Goal: Task Accomplishment & Management: Manage account settings

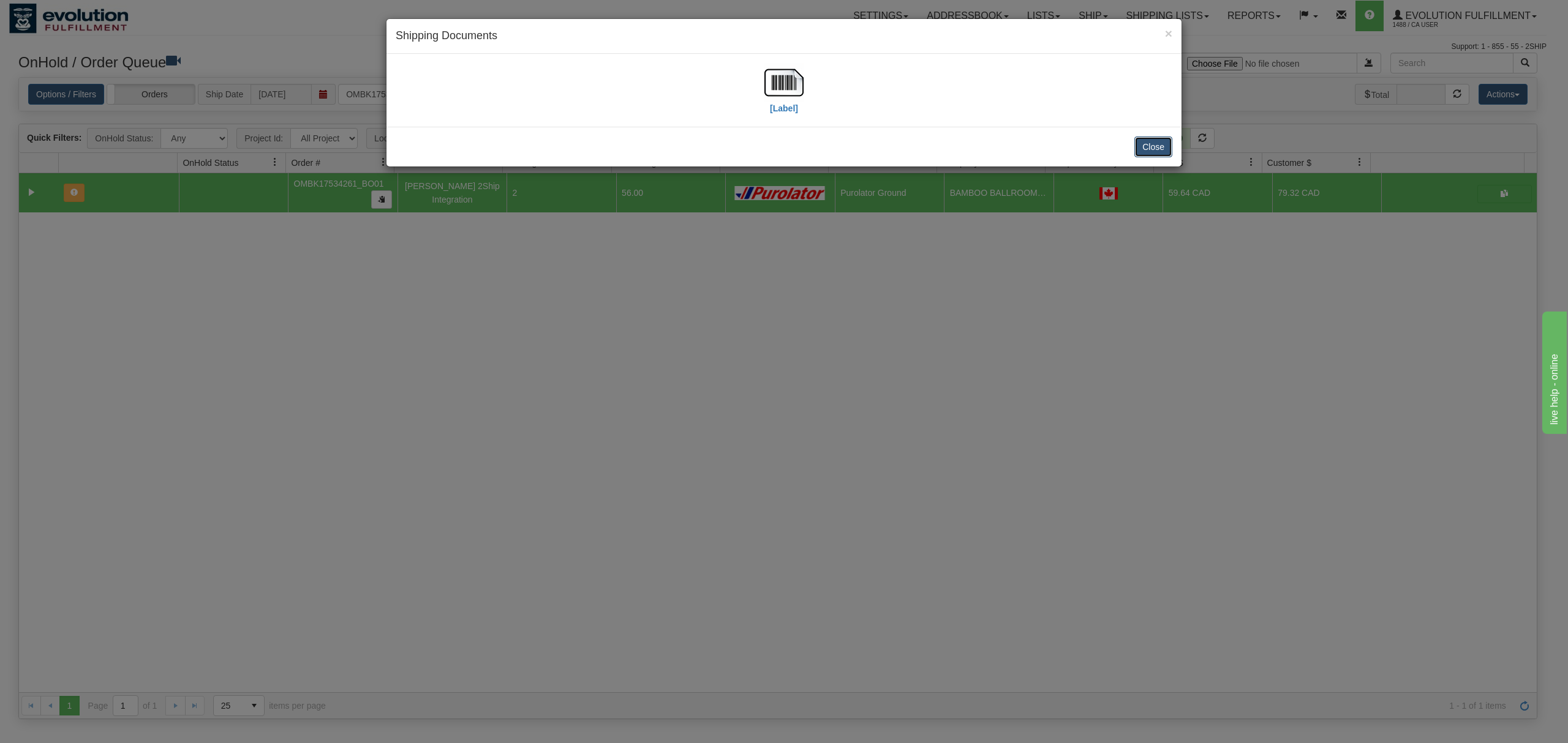
click at [1152, 147] on button "Close" at bounding box center [1153, 147] width 38 height 21
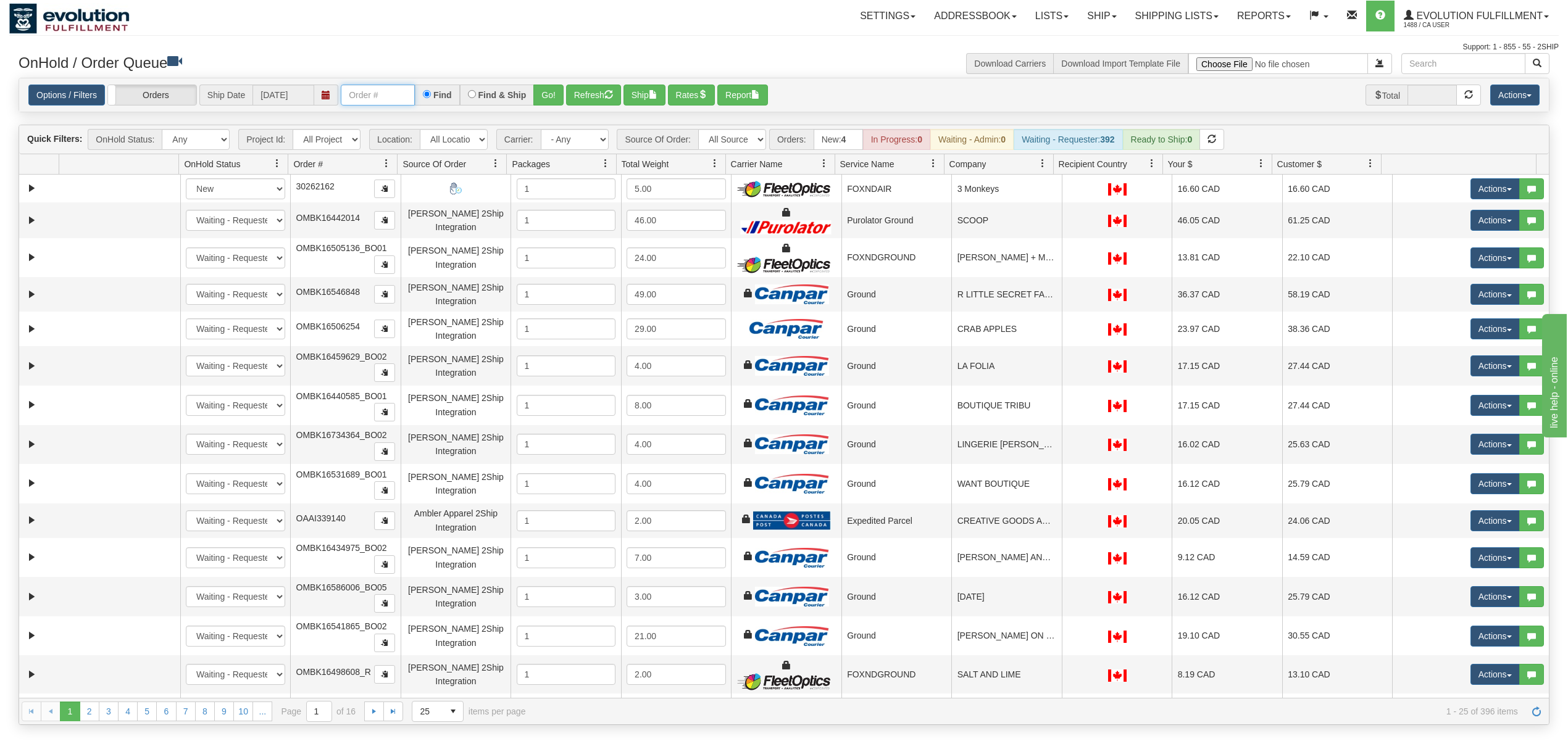
click at [376, 86] on input "text" at bounding box center [378, 94] width 74 height 21
click at [549, 96] on button "Go!" at bounding box center [548, 94] width 30 height 21
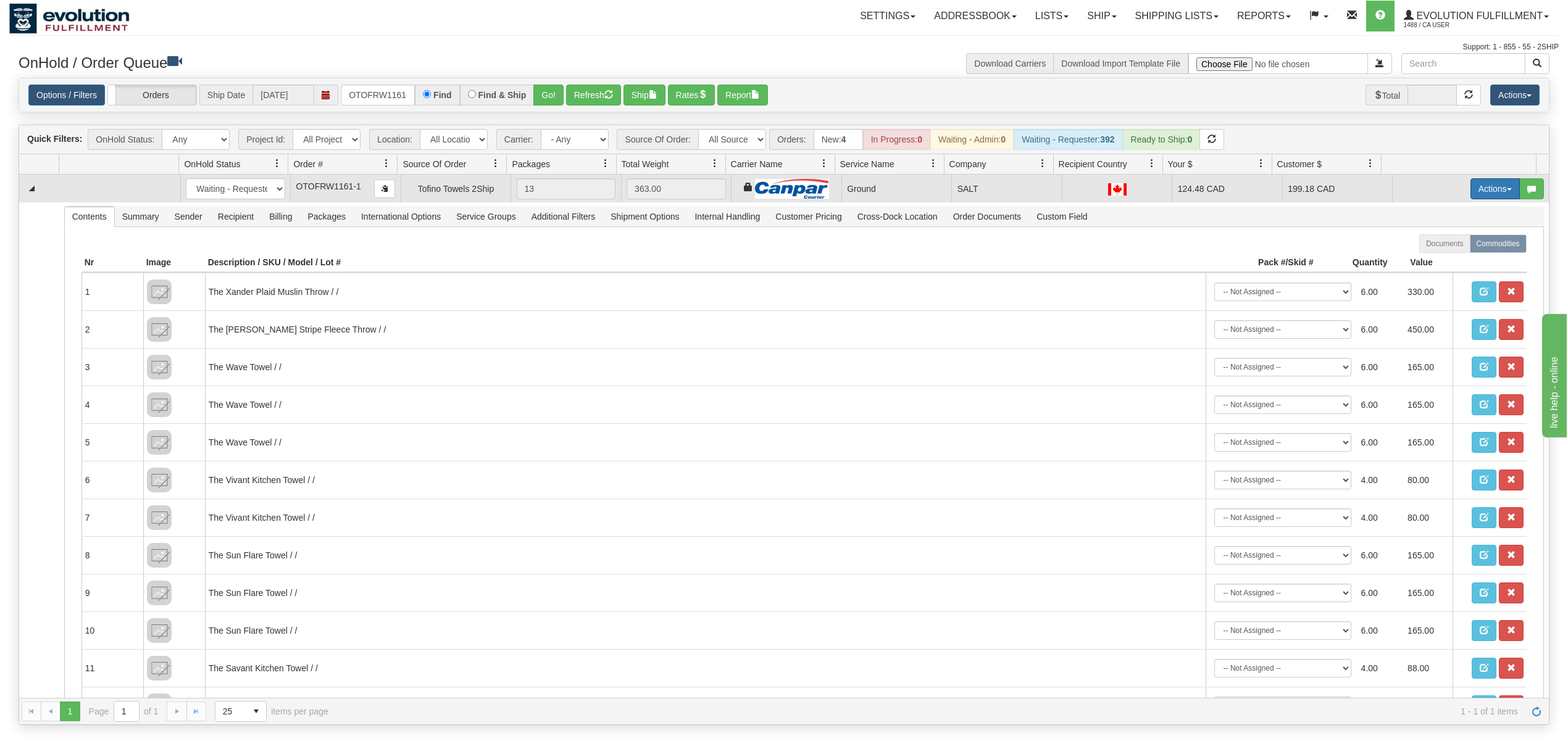
click at [1500, 190] on button "Actions" at bounding box center [1495, 189] width 49 height 21
click at [1446, 259] on link "Ship" at bounding box center [1469, 260] width 99 height 16
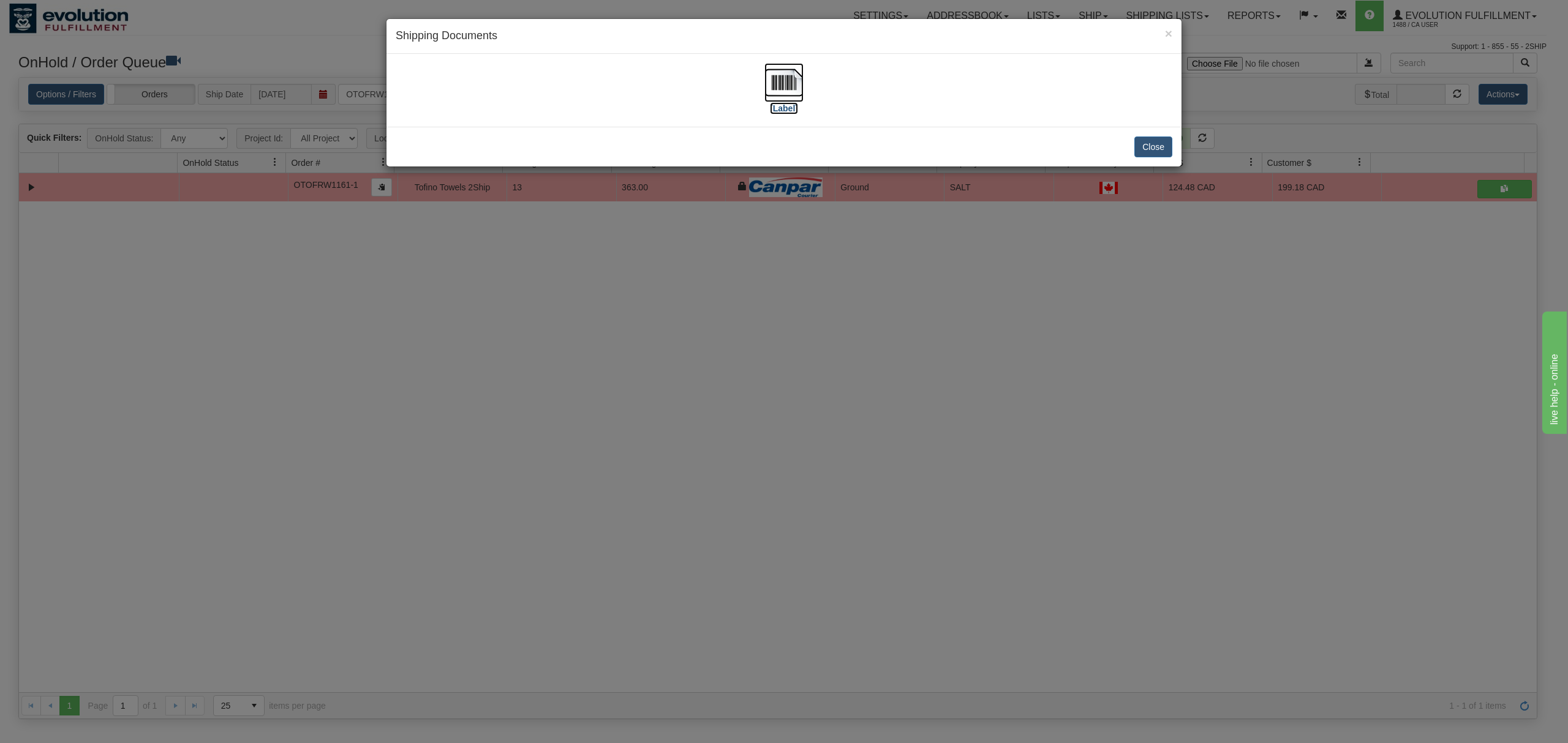
click at [797, 77] on img at bounding box center [784, 83] width 40 height 40
click at [1155, 143] on button "Close" at bounding box center [1153, 147] width 38 height 21
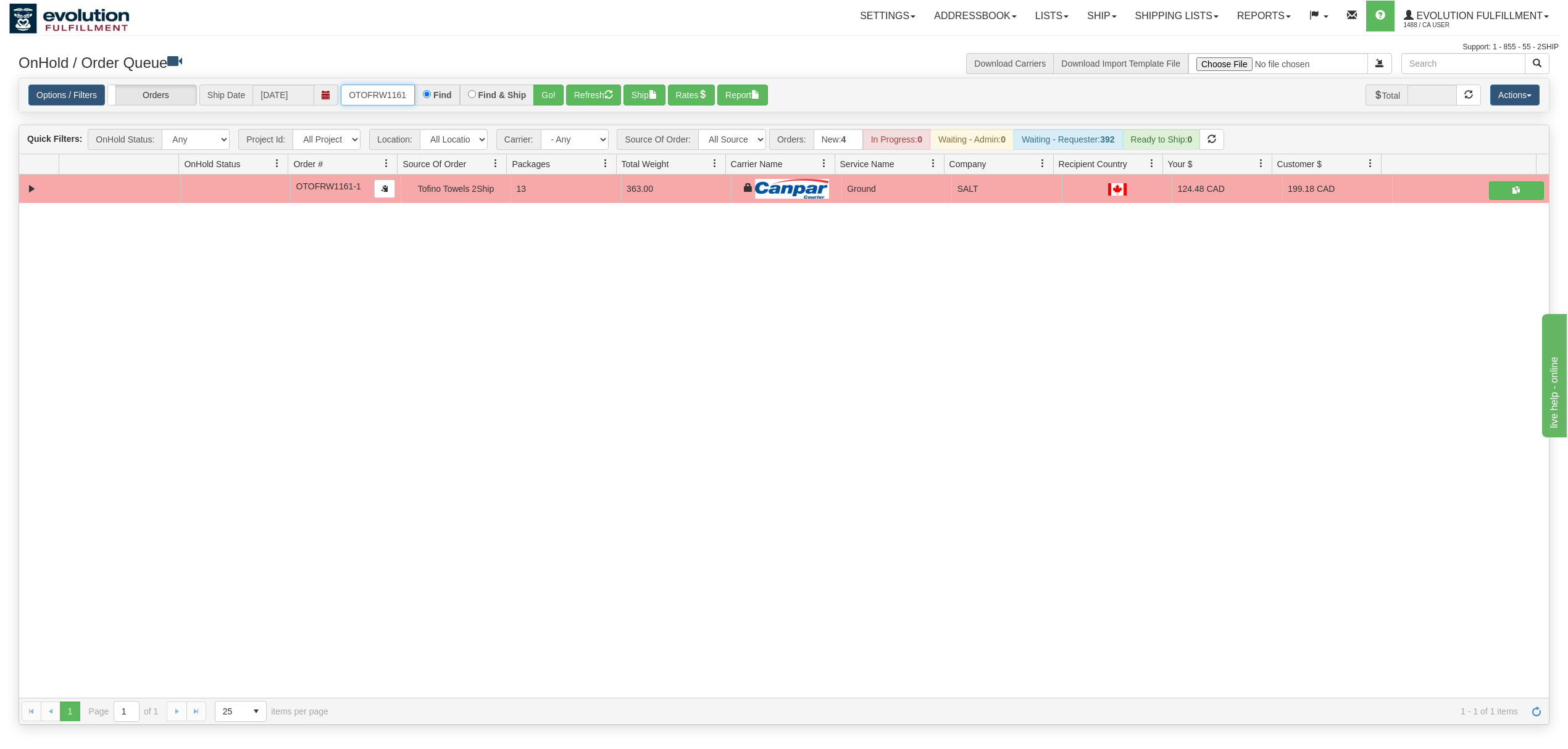
click at [373, 97] on input "OTOFRW1161-1" at bounding box center [378, 94] width 74 height 21
type input "OTOFRW1151-1"
click at [553, 98] on button "Go!" at bounding box center [548, 94] width 30 height 21
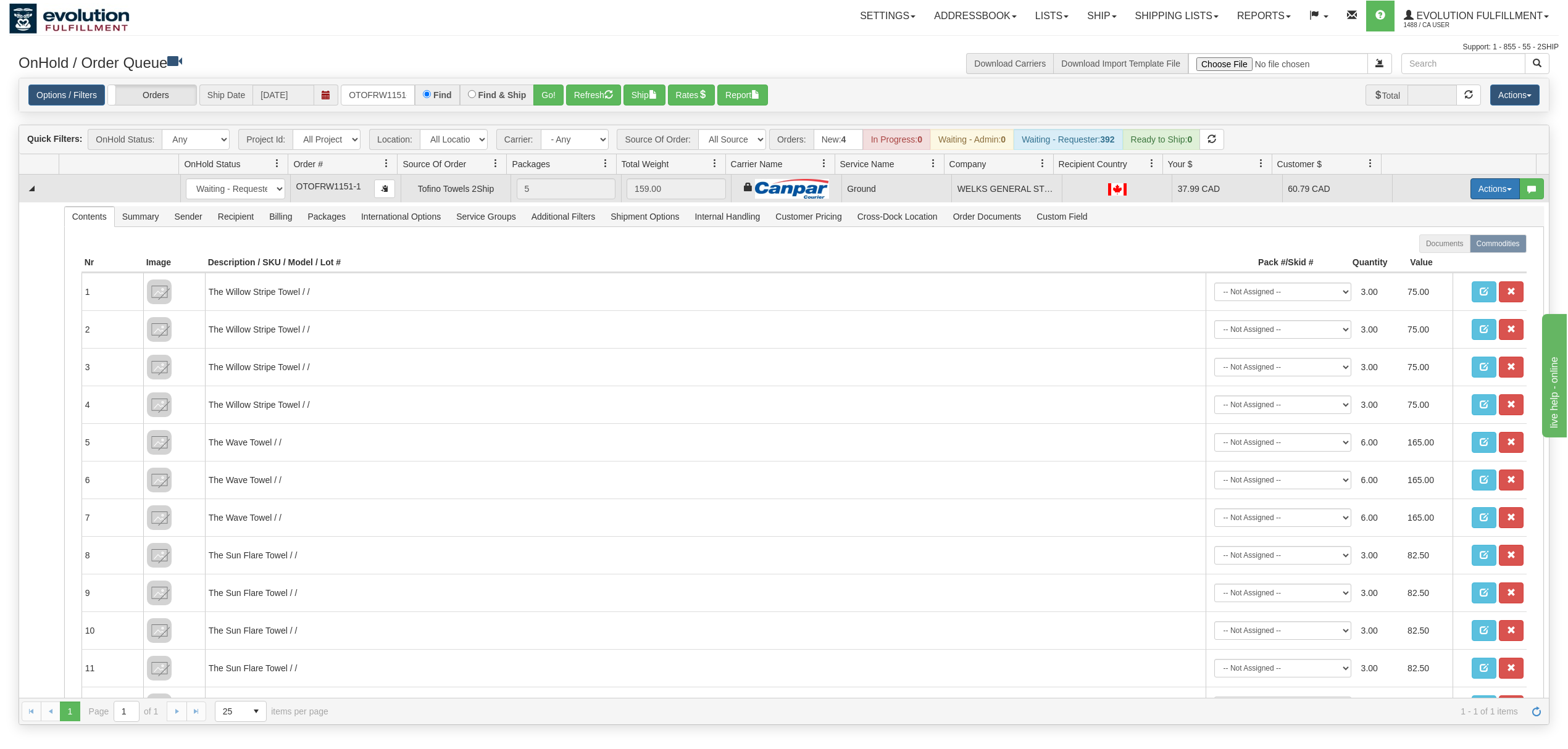
click at [1471, 190] on button "Actions" at bounding box center [1495, 189] width 49 height 21
click at [1433, 258] on span "Ship" at bounding box center [1446, 260] width 26 height 10
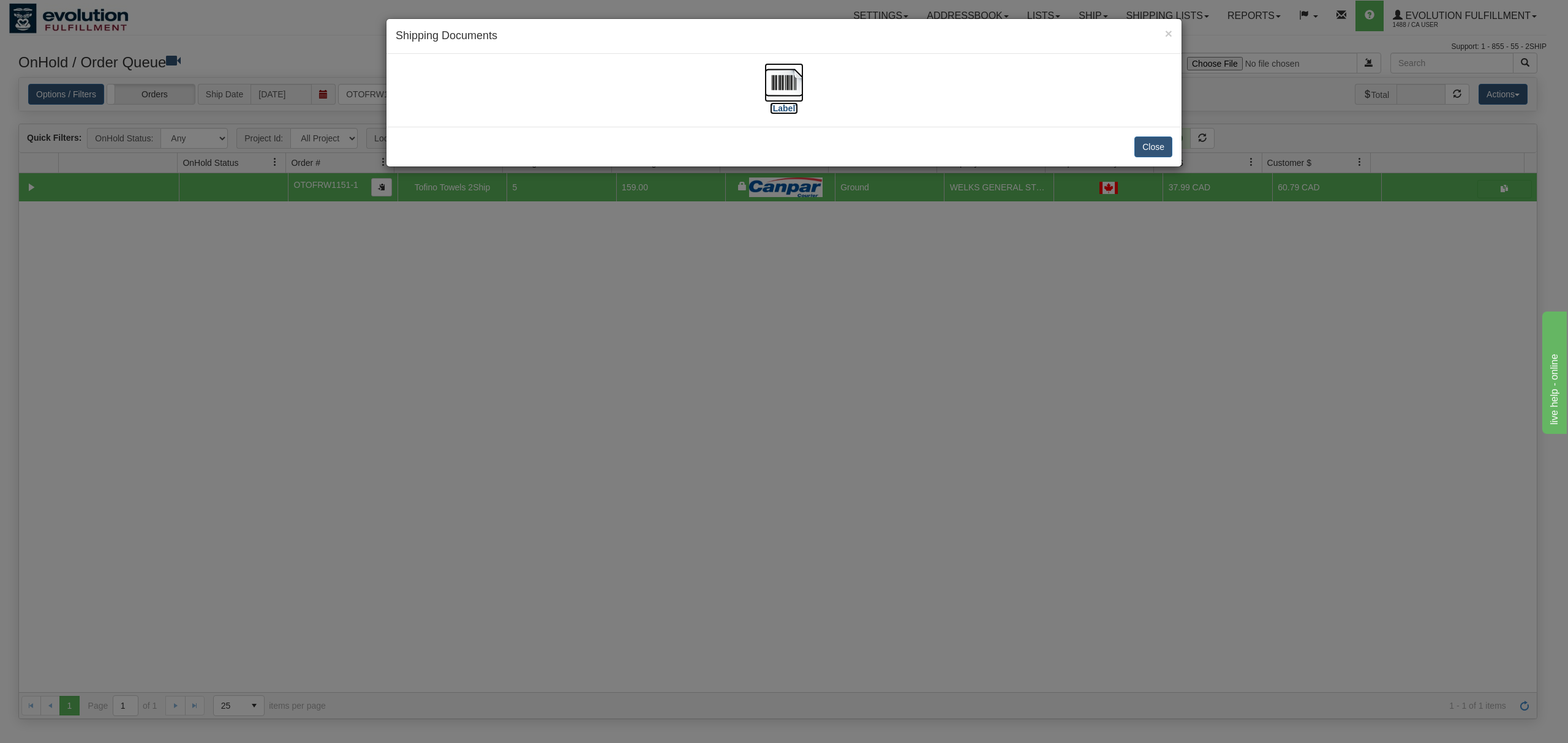
click at [790, 82] on img at bounding box center [784, 83] width 40 height 40
click at [1149, 145] on button "Close" at bounding box center [1153, 147] width 38 height 21
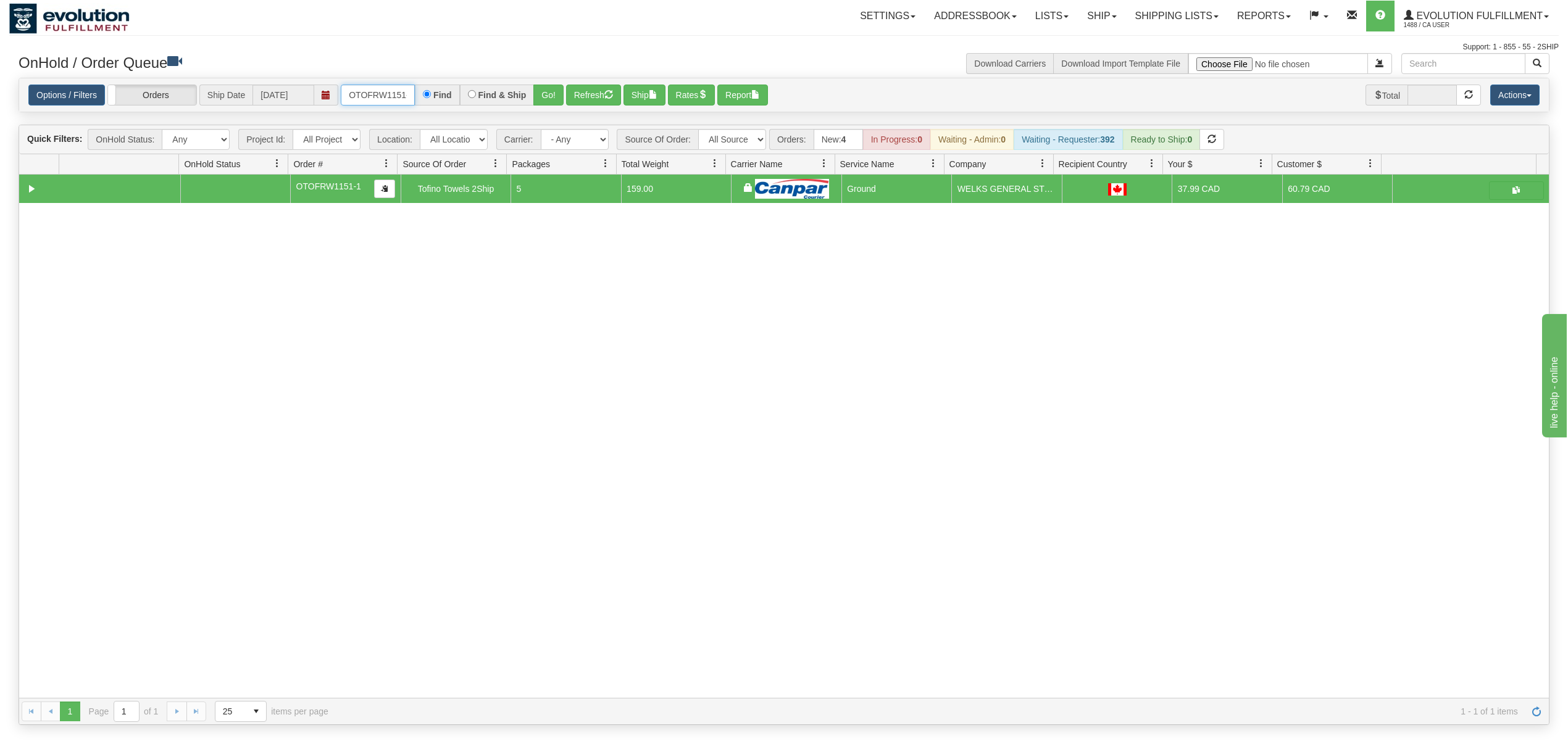
click at [402, 105] on input "OTOFRW1151-1" at bounding box center [378, 94] width 74 height 21
click at [552, 92] on button "Go!" at bounding box center [548, 94] width 30 height 21
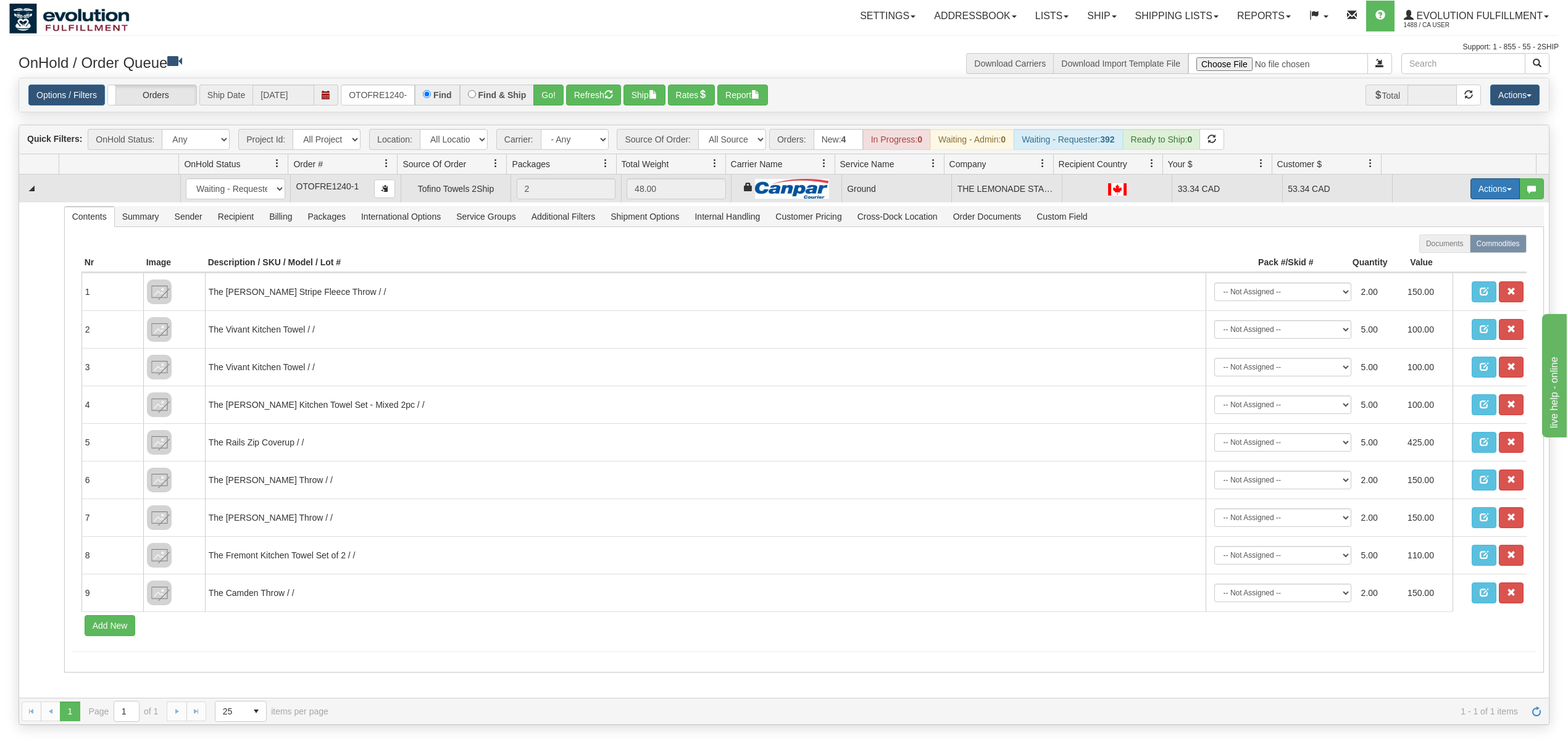
click at [1494, 199] on button "Actions" at bounding box center [1495, 189] width 49 height 21
click at [1433, 260] on span "Ship" at bounding box center [1446, 260] width 26 height 10
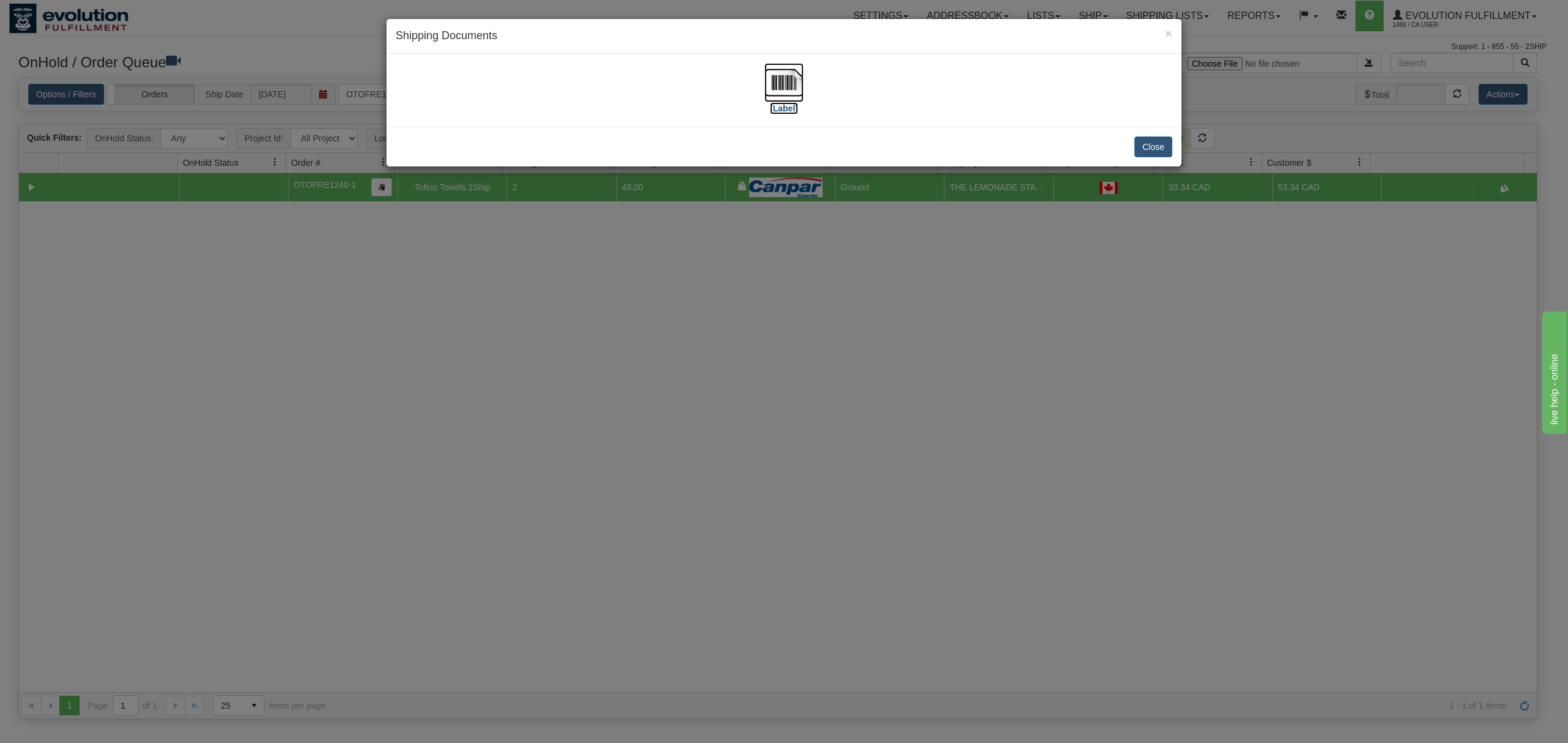
click at [792, 82] on img at bounding box center [784, 83] width 40 height 40
click at [1154, 153] on button "Close" at bounding box center [1153, 147] width 38 height 21
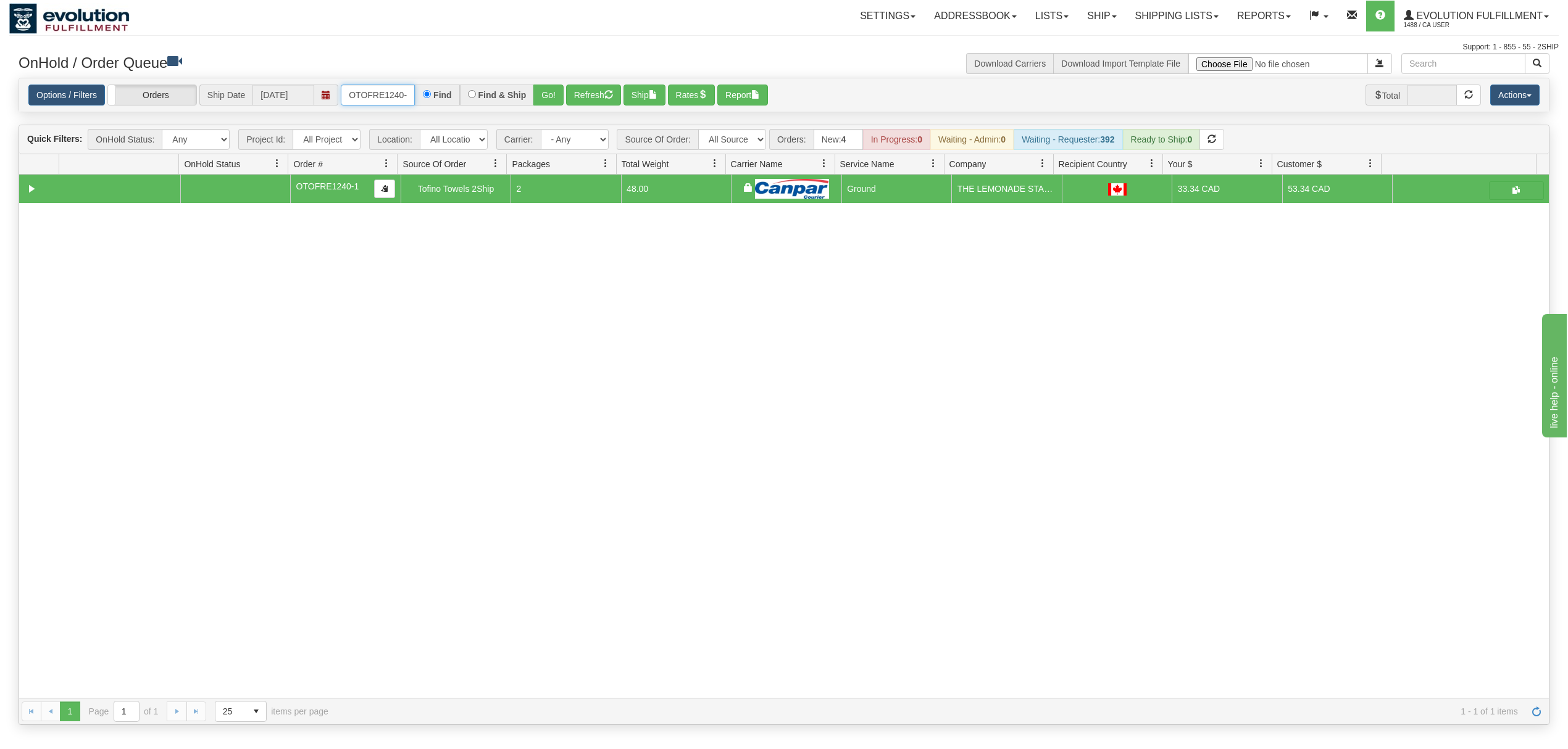
click at [398, 94] on input "OTOFRE1240-1" at bounding box center [378, 94] width 74 height 21
type input "OTOFRW1159-1"
click at [553, 92] on button "Go!" at bounding box center [548, 94] width 30 height 21
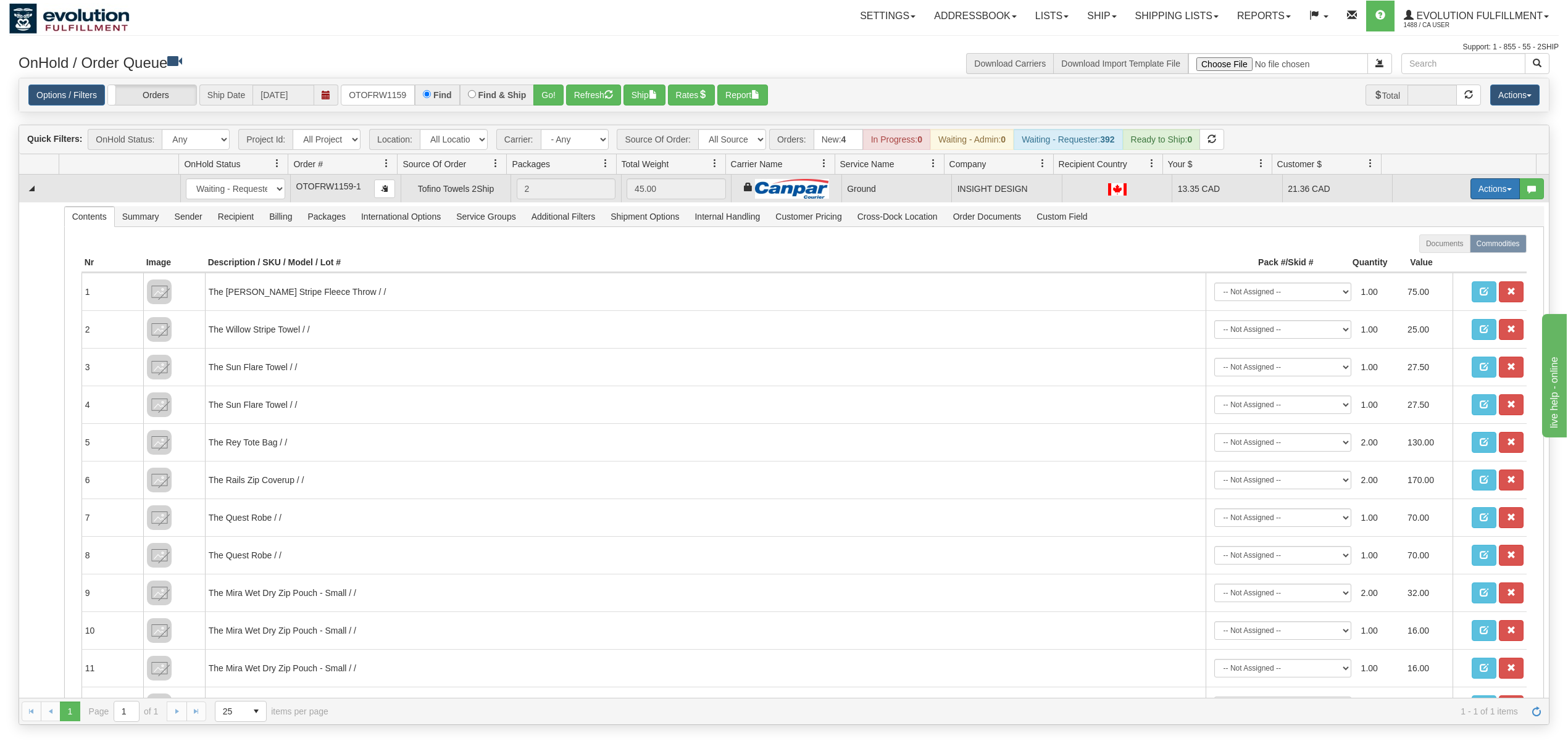
click at [1471, 191] on button "Actions" at bounding box center [1495, 189] width 49 height 21
click at [1433, 264] on span at bounding box center [1437, 260] width 9 height 9
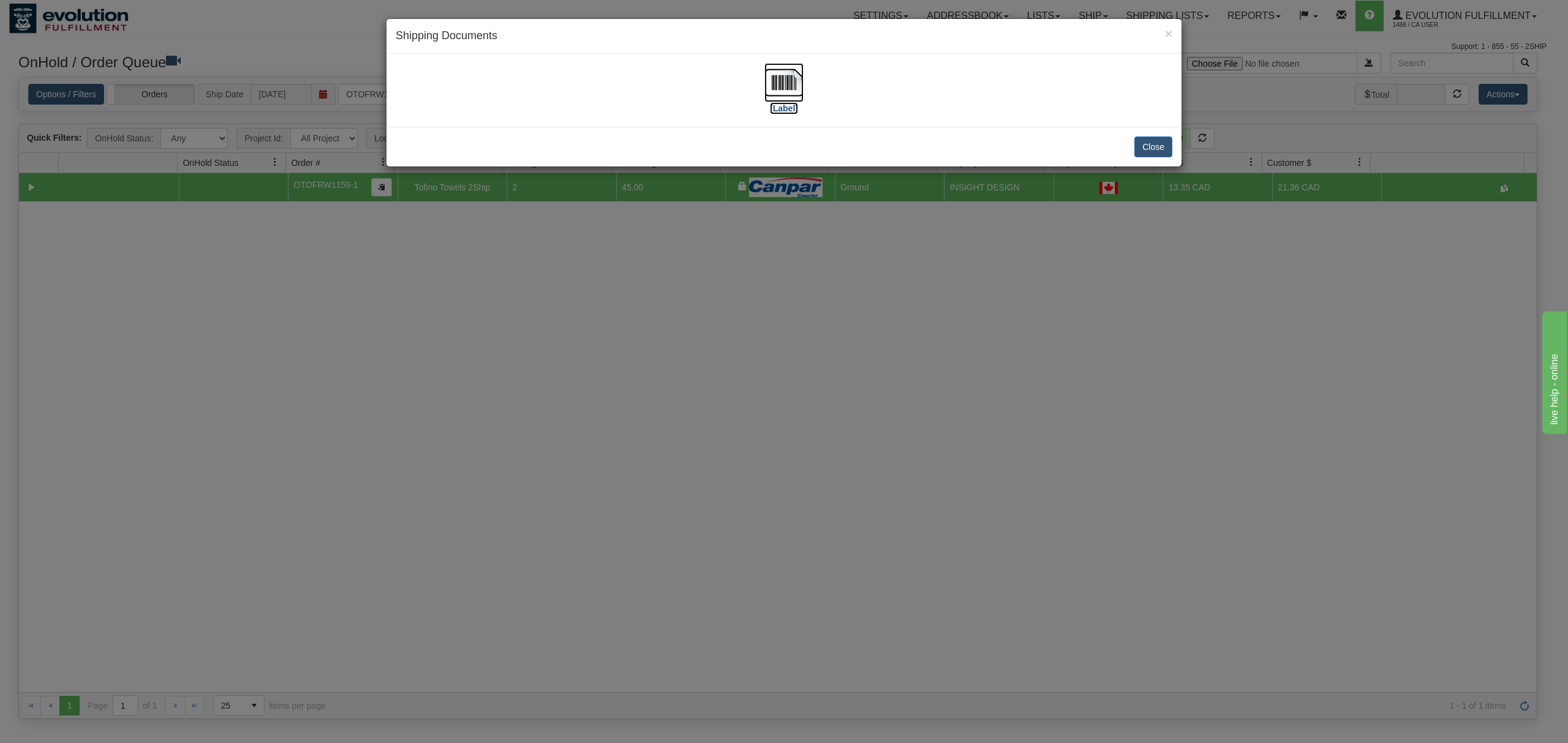
click at [770, 74] on img at bounding box center [784, 83] width 40 height 40
click at [1152, 152] on button "Close" at bounding box center [1153, 147] width 38 height 21
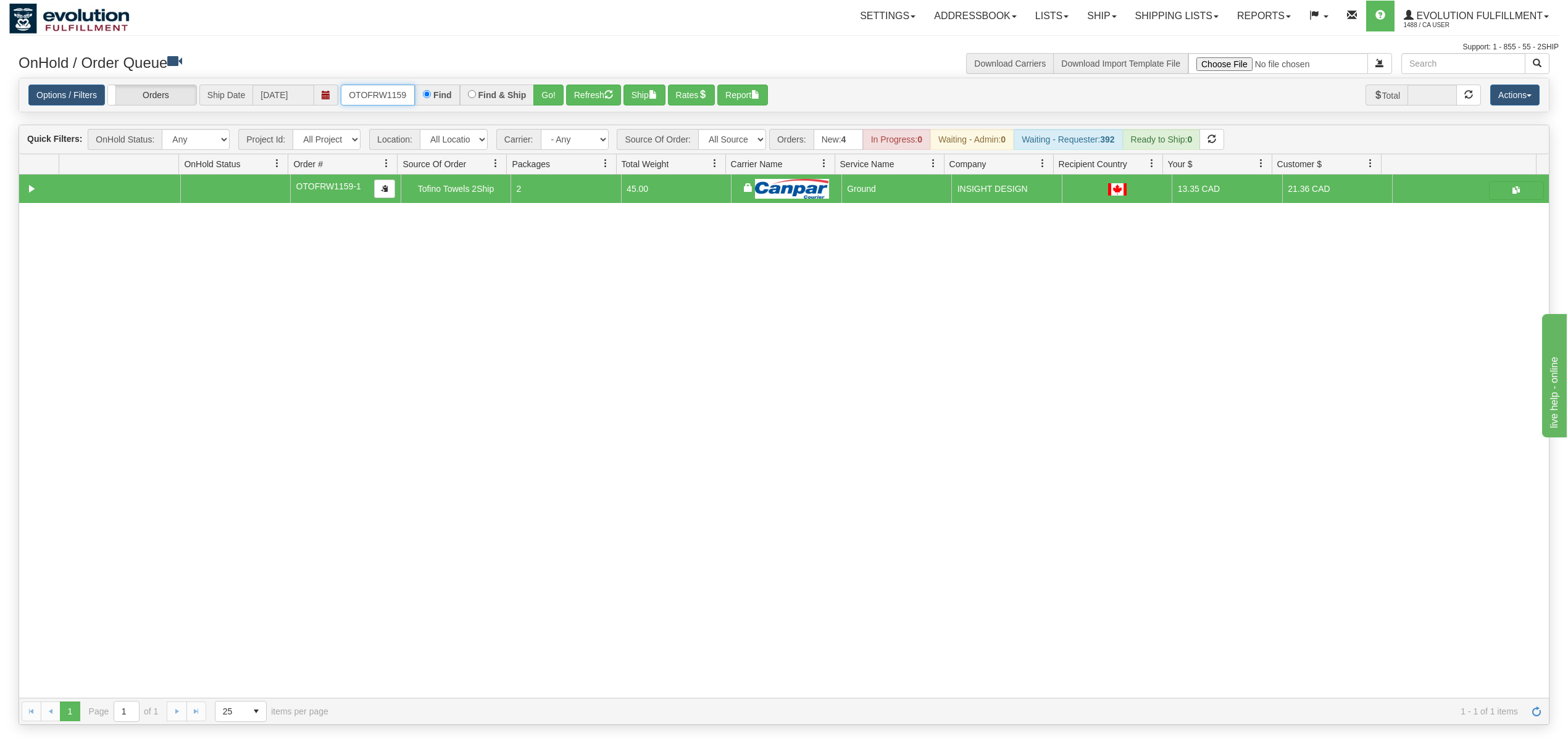
click at [401, 88] on input "OTOFRW1159-1" at bounding box center [378, 94] width 74 height 21
click at [752, 136] on select "All Sources AirBlaster 2Ship Integration Ambler Apparel 2Ship Integration Blast…" at bounding box center [732, 139] width 68 height 21
select select "EMU Australia 2Ship Integration"
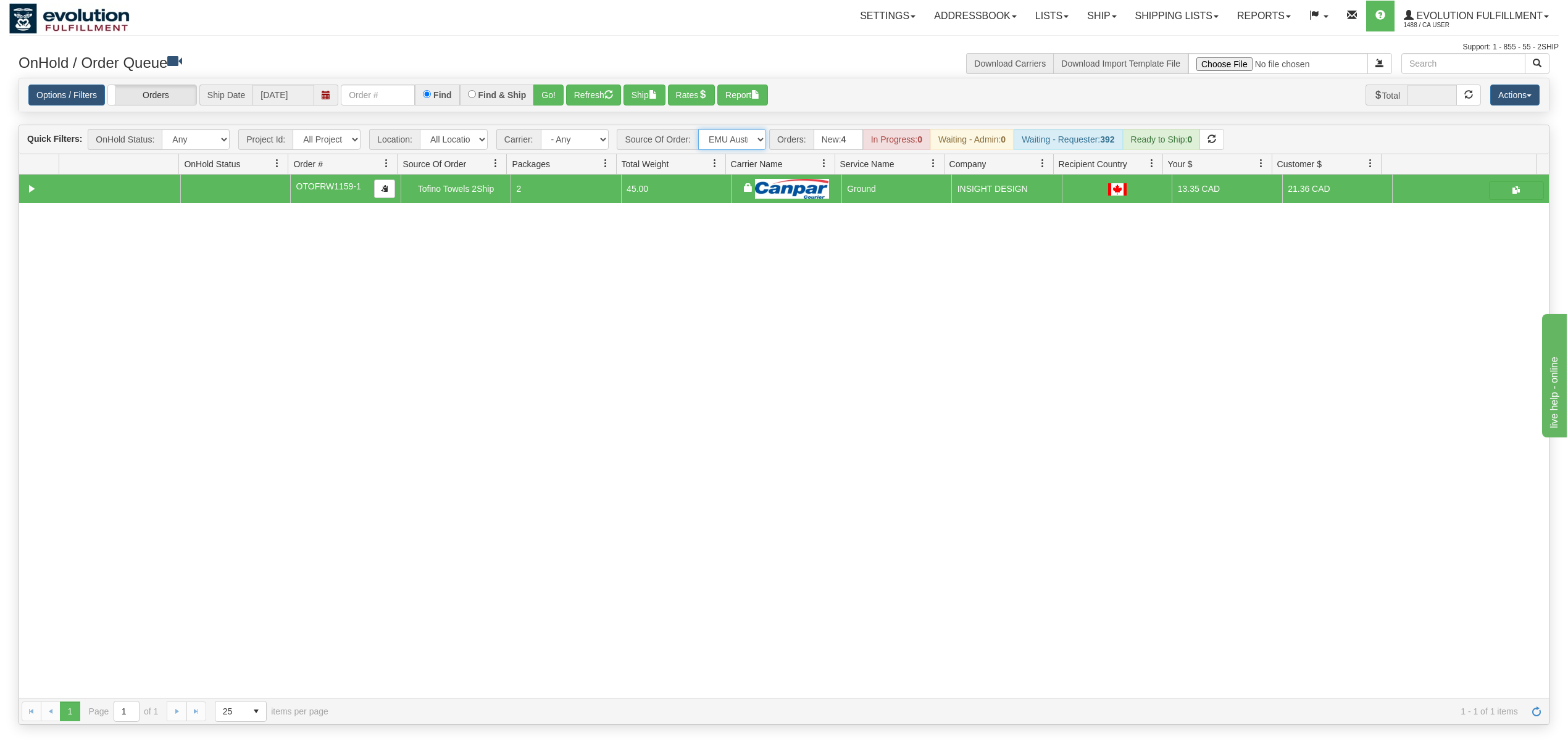
click at [699, 131] on select "All Sources AirBlaster 2Ship Integration Ambler Apparel 2Ship Integration Blast…" at bounding box center [732, 139] width 68 height 21
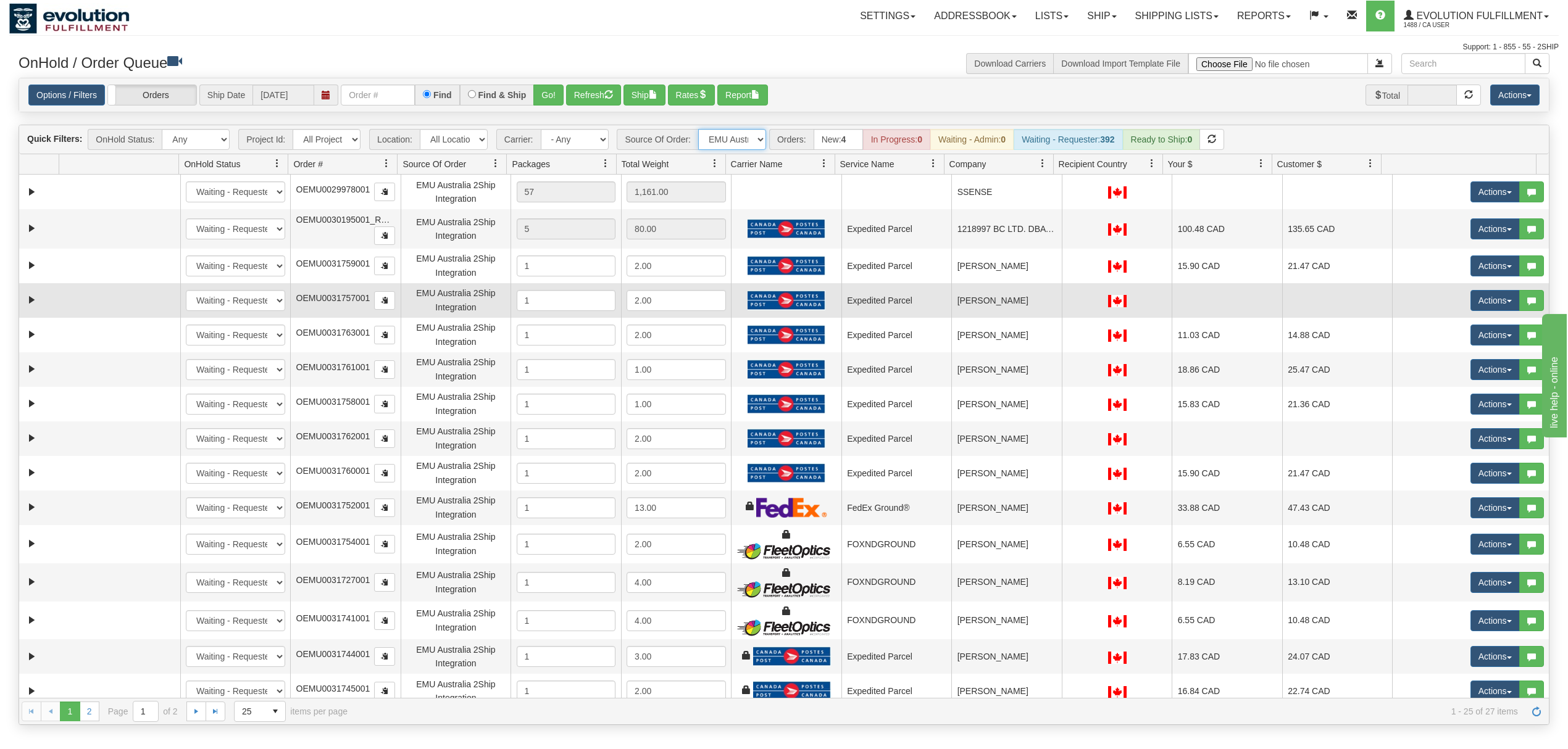
click at [334, 303] on span "OEMU0031757001" at bounding box center [334, 297] width 74 height 10
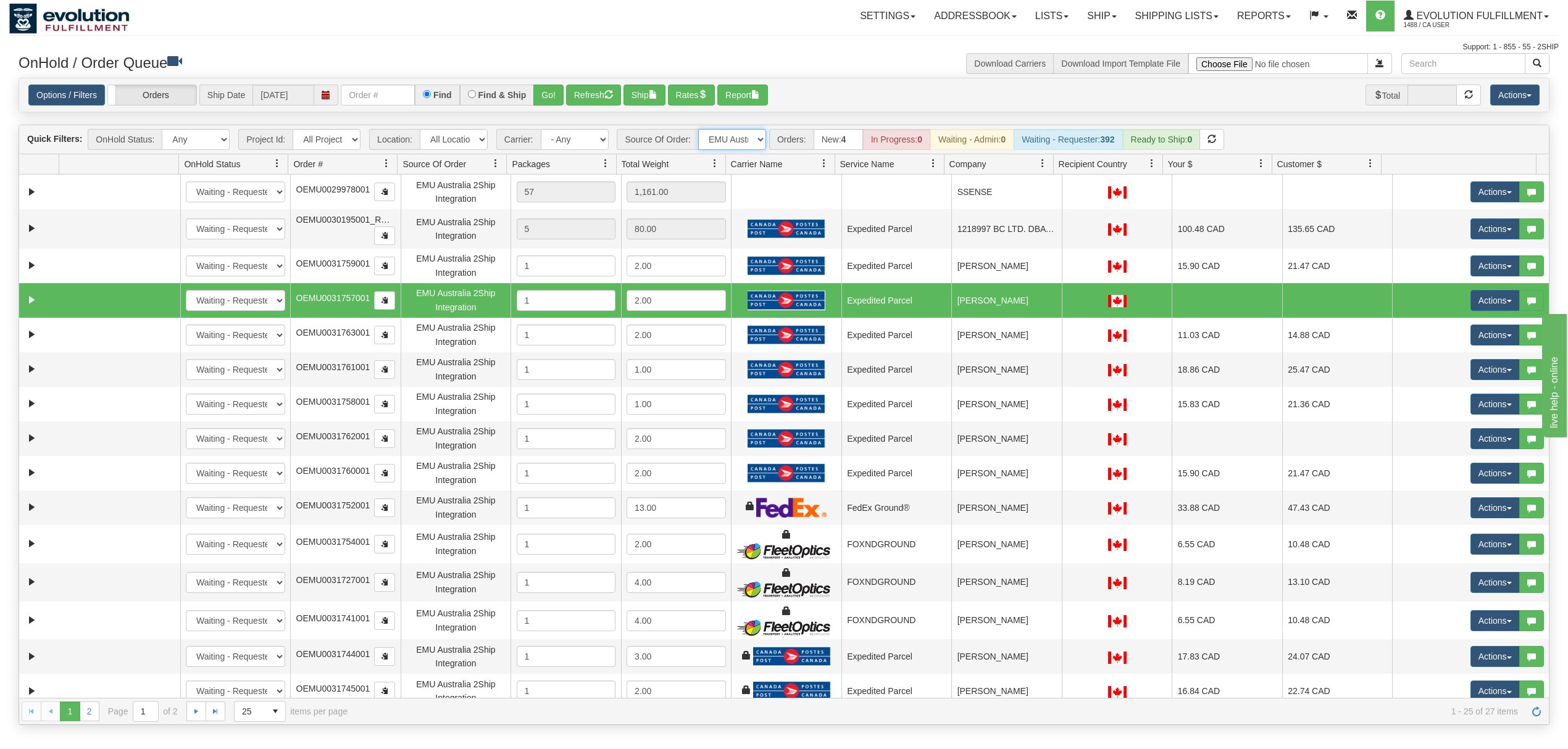
click at [332, 302] on span "OEMU0031757001" at bounding box center [334, 297] width 74 height 10
click at [332, 300] on span "OEMU0031757001" at bounding box center [334, 297] width 74 height 10
drag, startPoint x: 297, startPoint y: 297, endPoint x: 375, endPoint y: 297, distance: 78.0
click at [375, 297] on td "OEMU0031757001" at bounding box center [346, 300] width 111 height 34
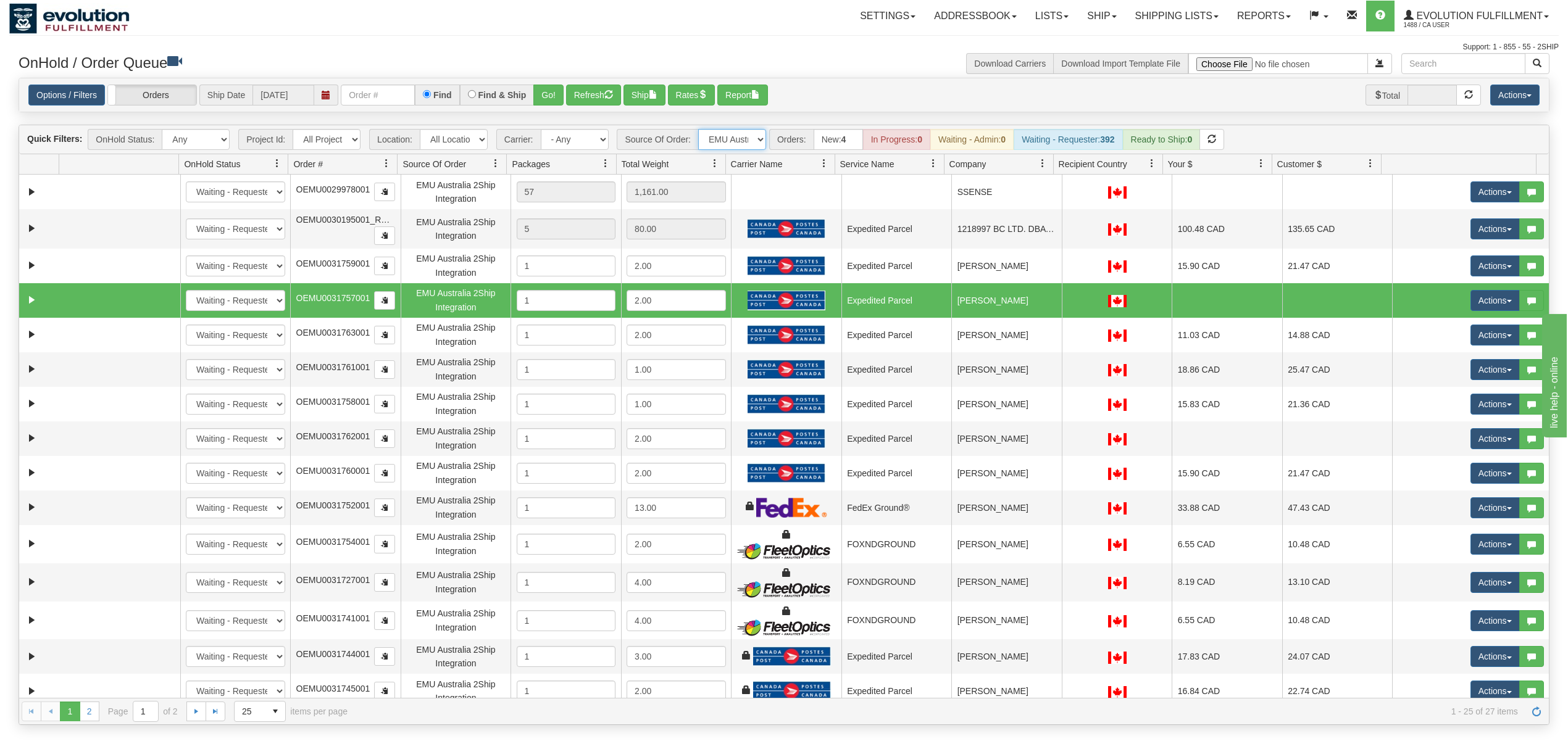
click at [339, 297] on span "OEMU0031757001" at bounding box center [334, 297] width 74 height 10
drag, startPoint x: 339, startPoint y: 297, endPoint x: 320, endPoint y: 307, distance: 21.5
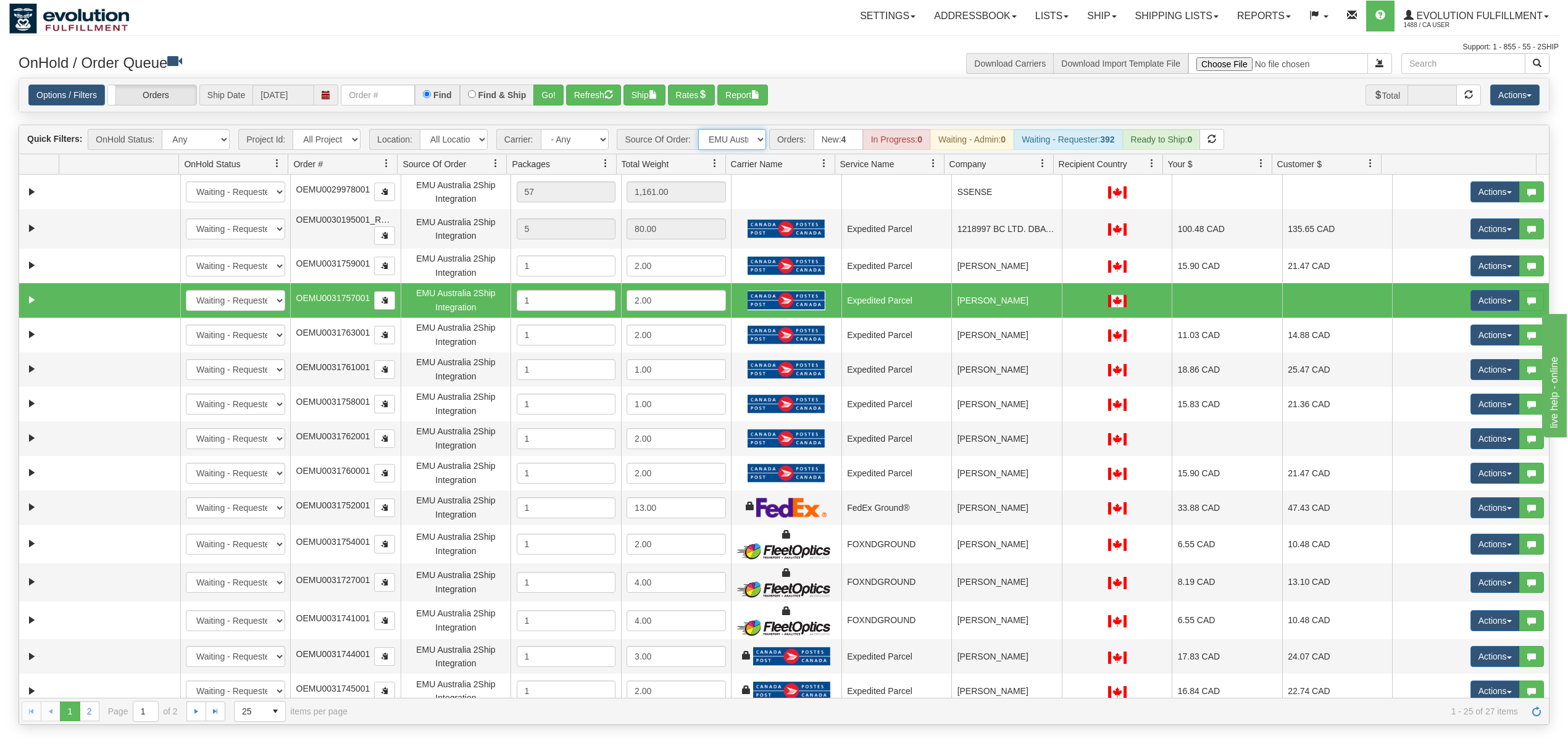
click at [320, 307] on td "OEMU0031757001" at bounding box center [346, 300] width 111 height 34
click at [1475, 301] on button "Actions" at bounding box center [1495, 300] width 49 height 21
click at [1433, 389] on span "Delete" at bounding box center [1449, 388] width 34 height 10
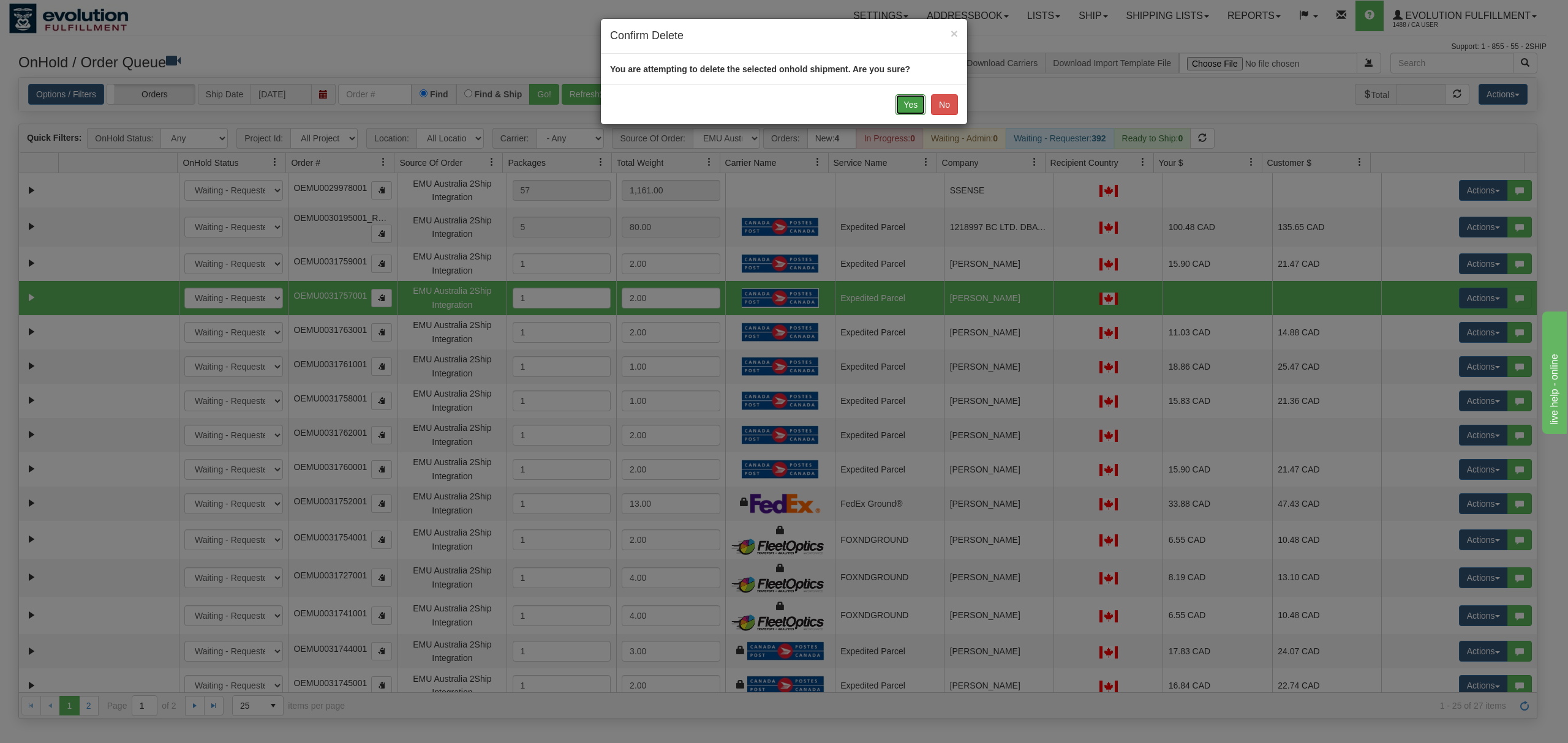
click at [911, 106] on button "Yes" at bounding box center [909, 104] width 30 height 21
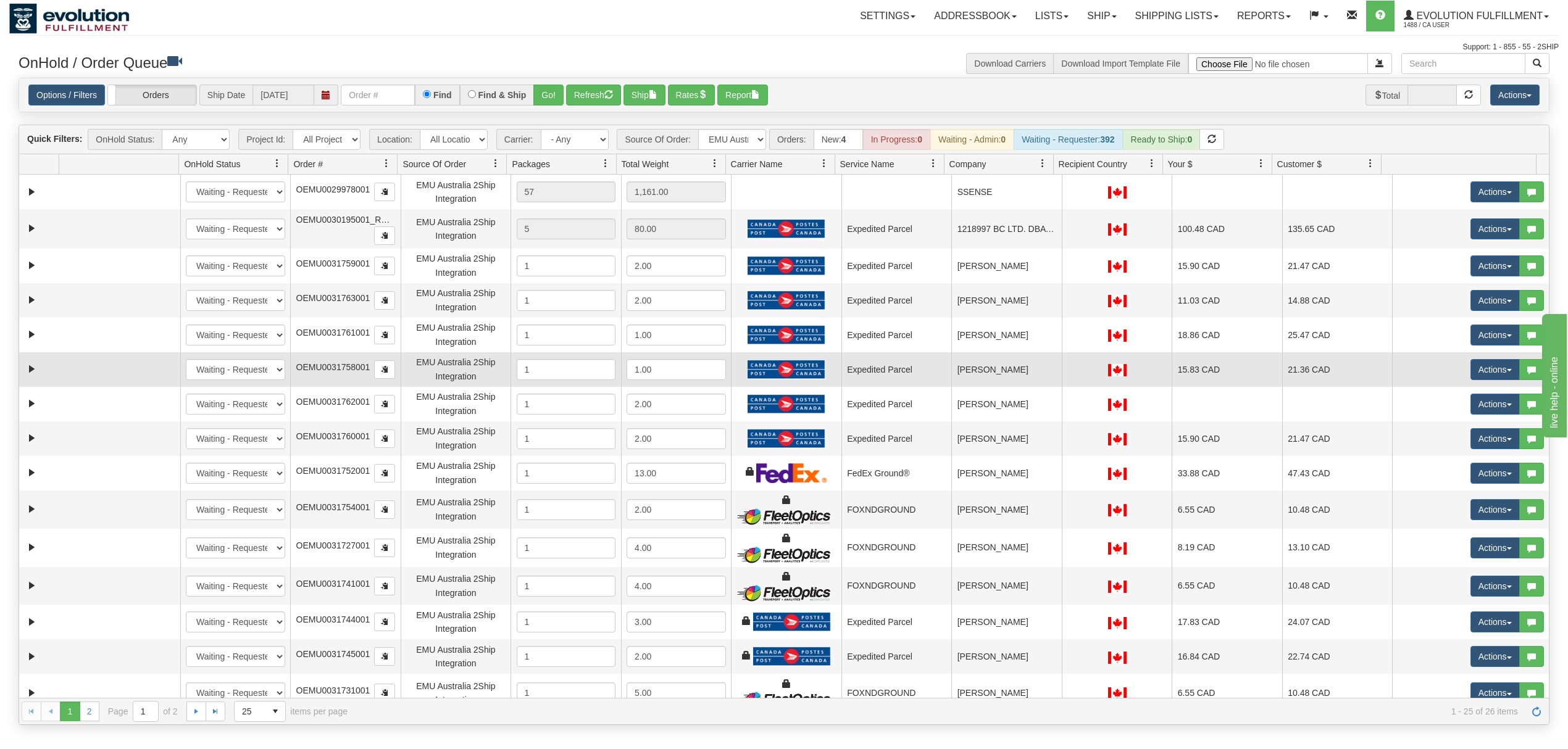
drag, startPoint x: 1026, startPoint y: 404, endPoint x: 1037, endPoint y: 372, distance: 33.8
click at [1026, 404] on td "[PERSON_NAME]" at bounding box center [1007, 404] width 111 height 34
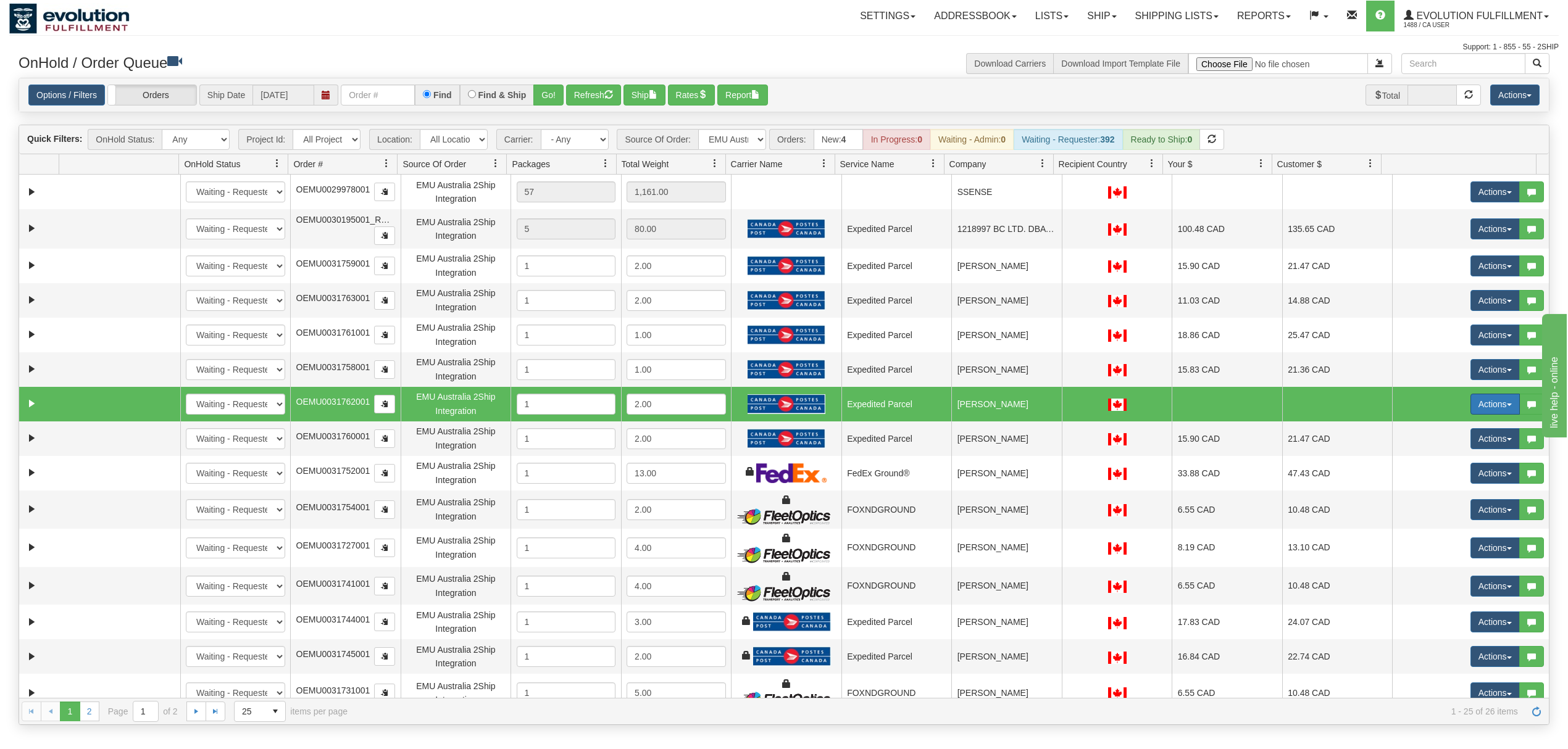
click at [1487, 403] on button "Actions" at bounding box center [1495, 404] width 49 height 21
click at [1433, 490] on span "Delete" at bounding box center [1449, 491] width 34 height 10
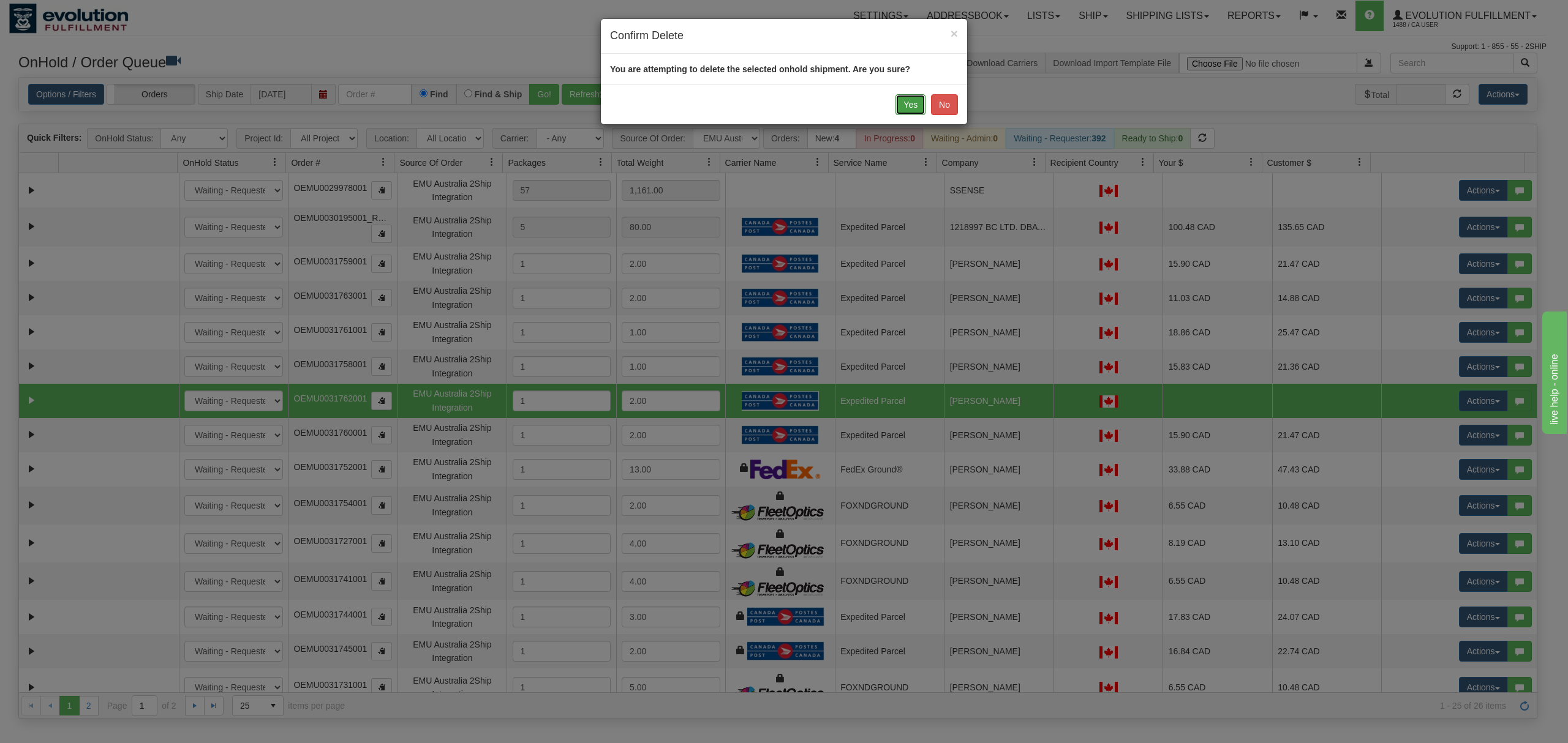
click at [911, 104] on button "Yes" at bounding box center [909, 104] width 30 height 21
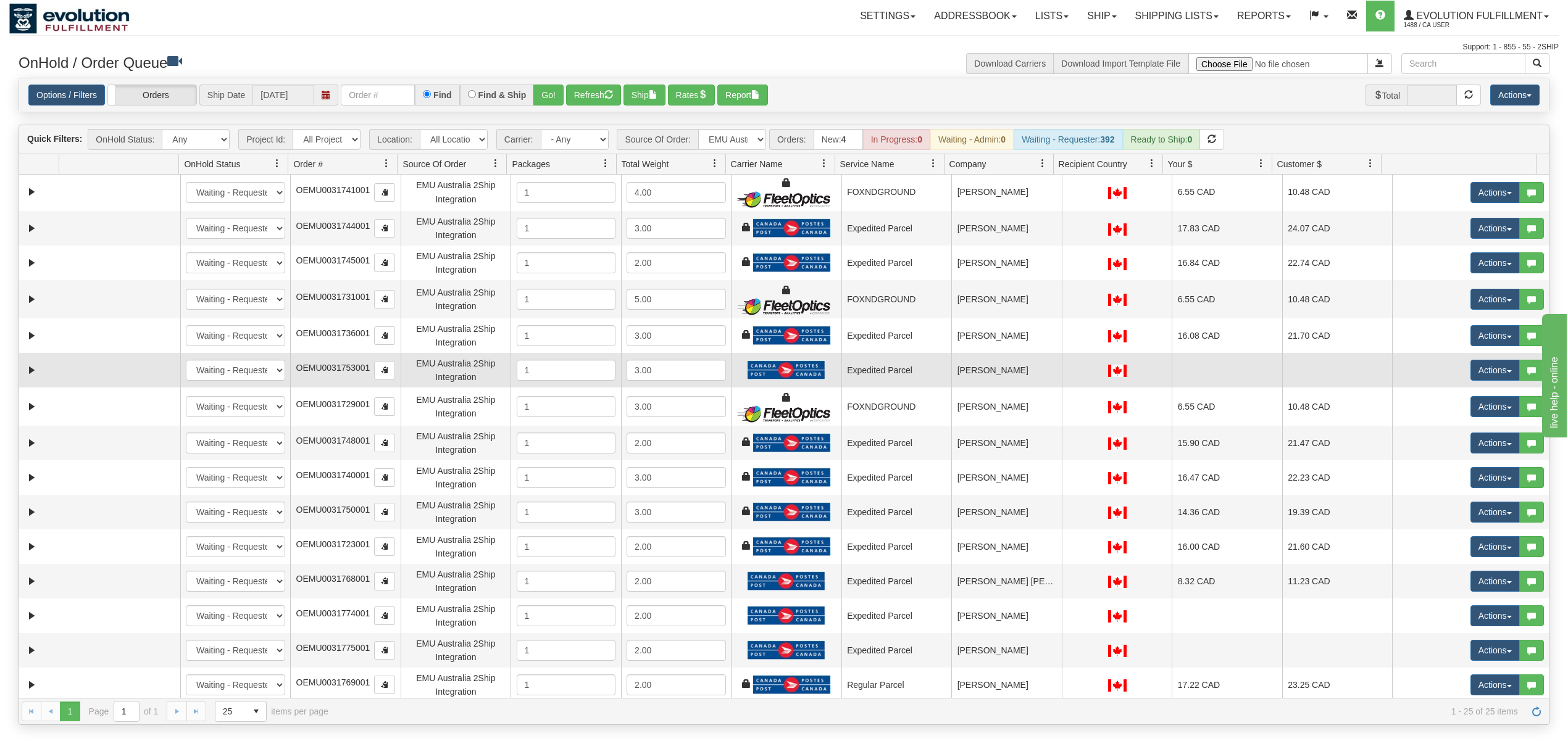
scroll to position [362, 0]
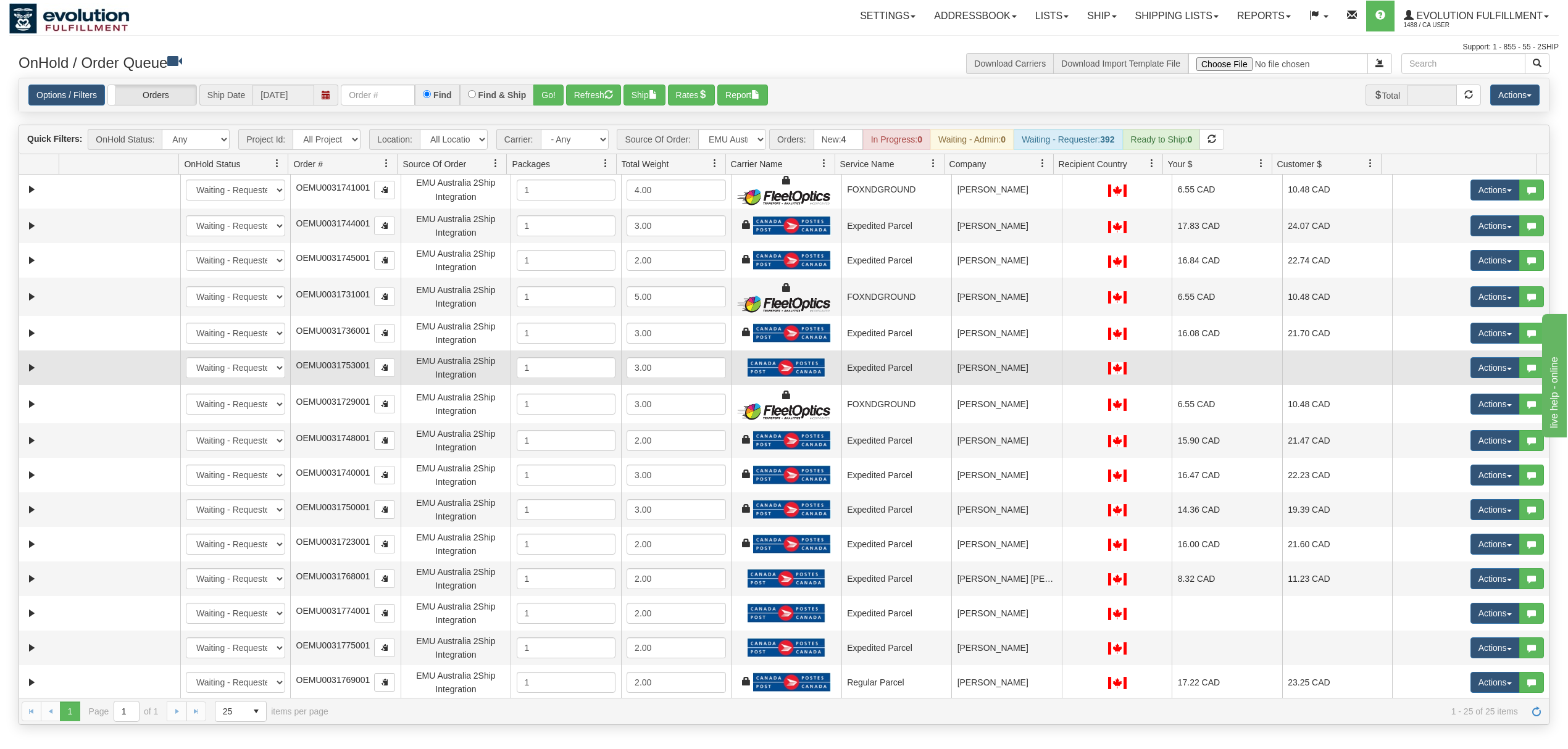
click at [1067, 368] on div at bounding box center [1117, 367] width 100 height 14
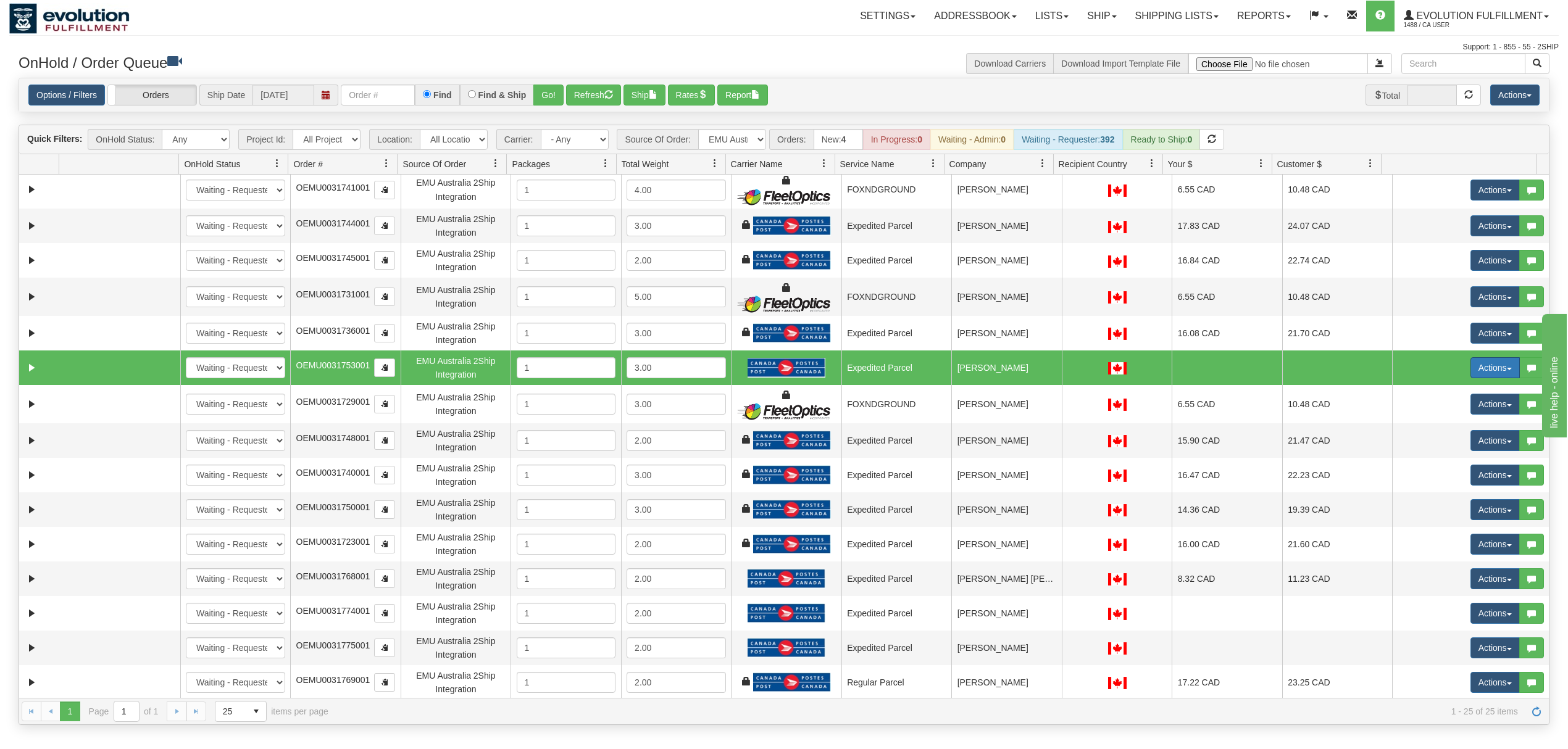
click at [1476, 365] on button "Actions" at bounding box center [1495, 367] width 49 height 21
click at [1444, 425] on span "Rate All Services" at bounding box center [1470, 423] width 74 height 10
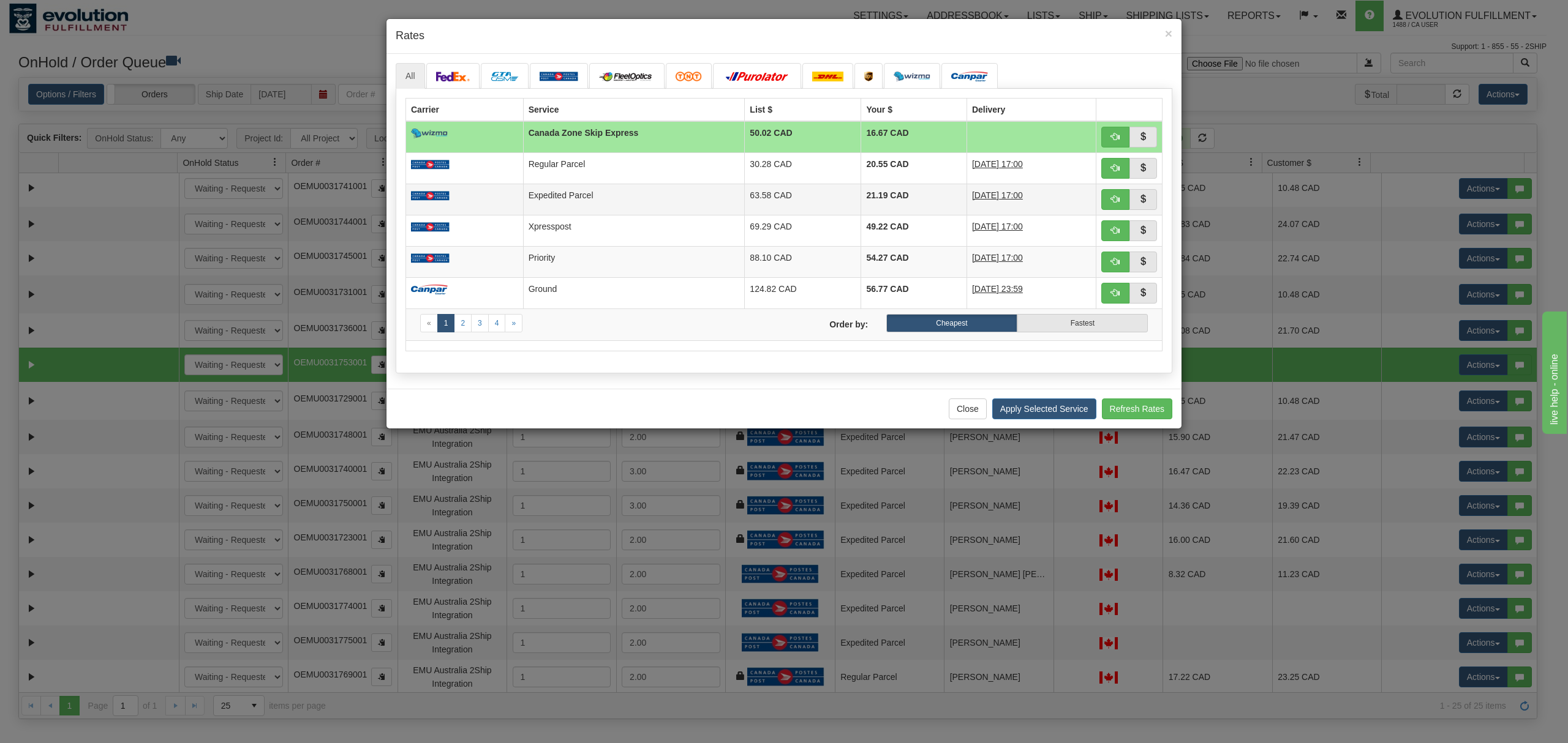
click at [604, 199] on td "Expedited Parcel" at bounding box center [633, 199] width 221 height 31
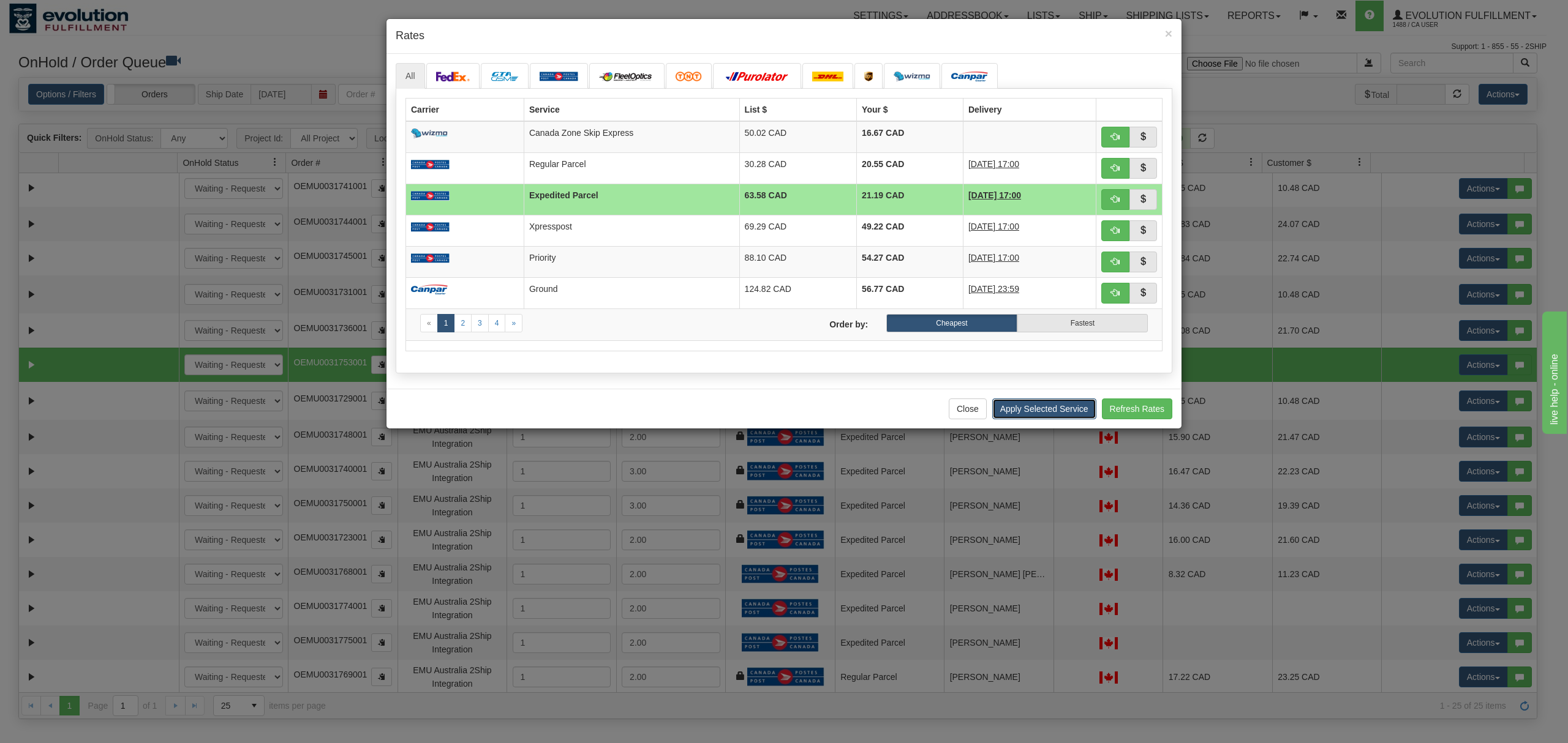
click at [1057, 407] on button "Apply Selected Service" at bounding box center [1044, 408] width 104 height 21
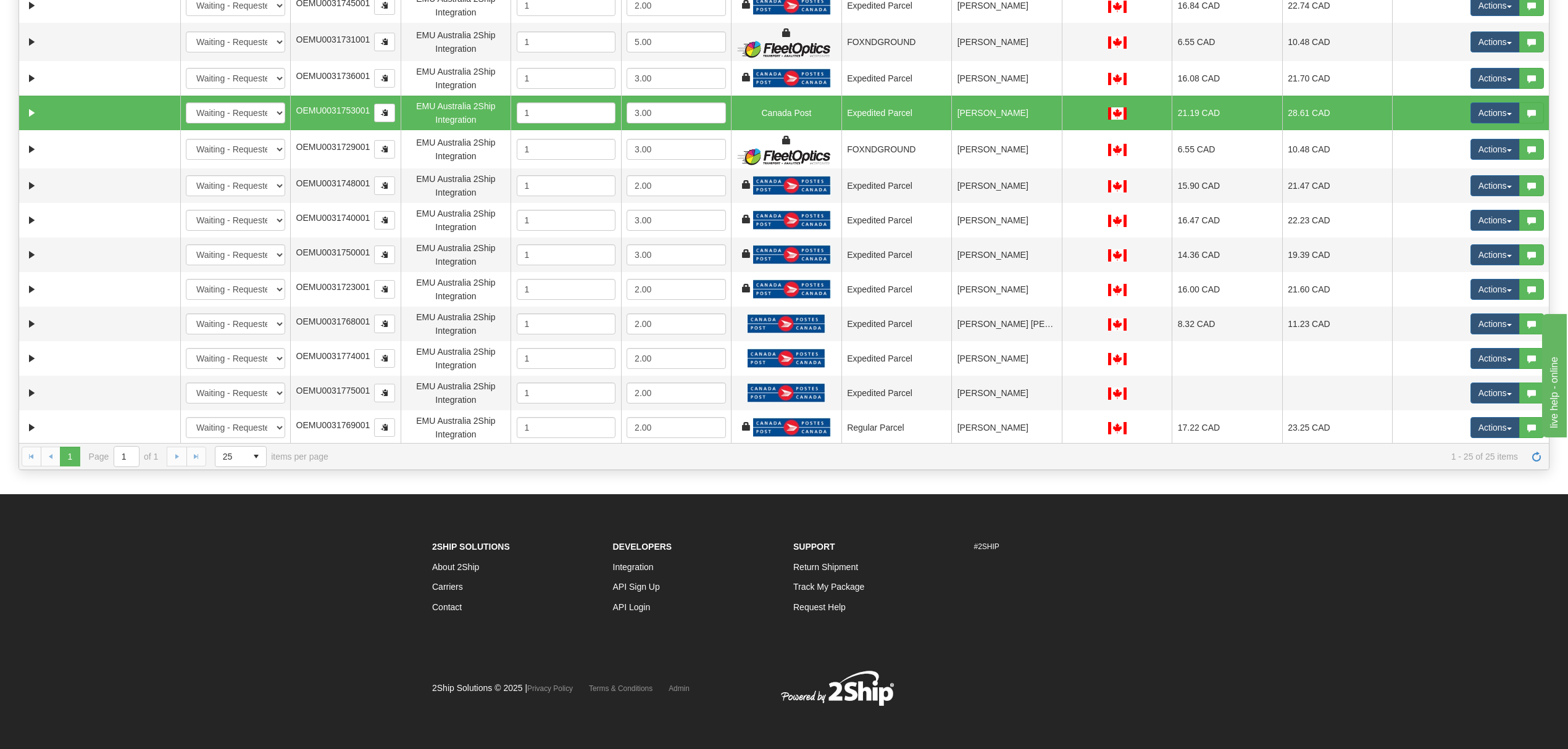
scroll to position [256, 0]
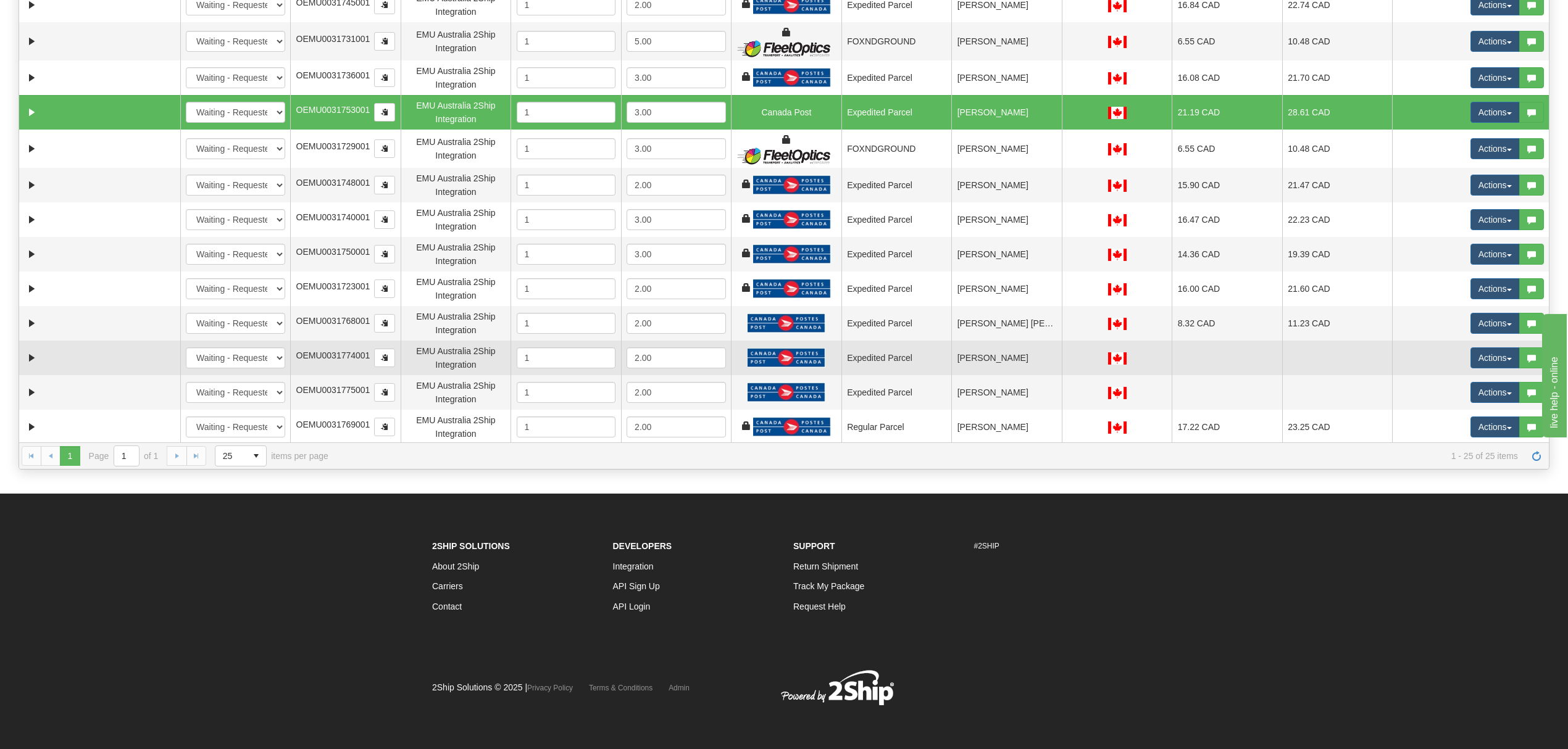
click at [1020, 354] on td "[PERSON_NAME]" at bounding box center [1007, 358] width 111 height 34
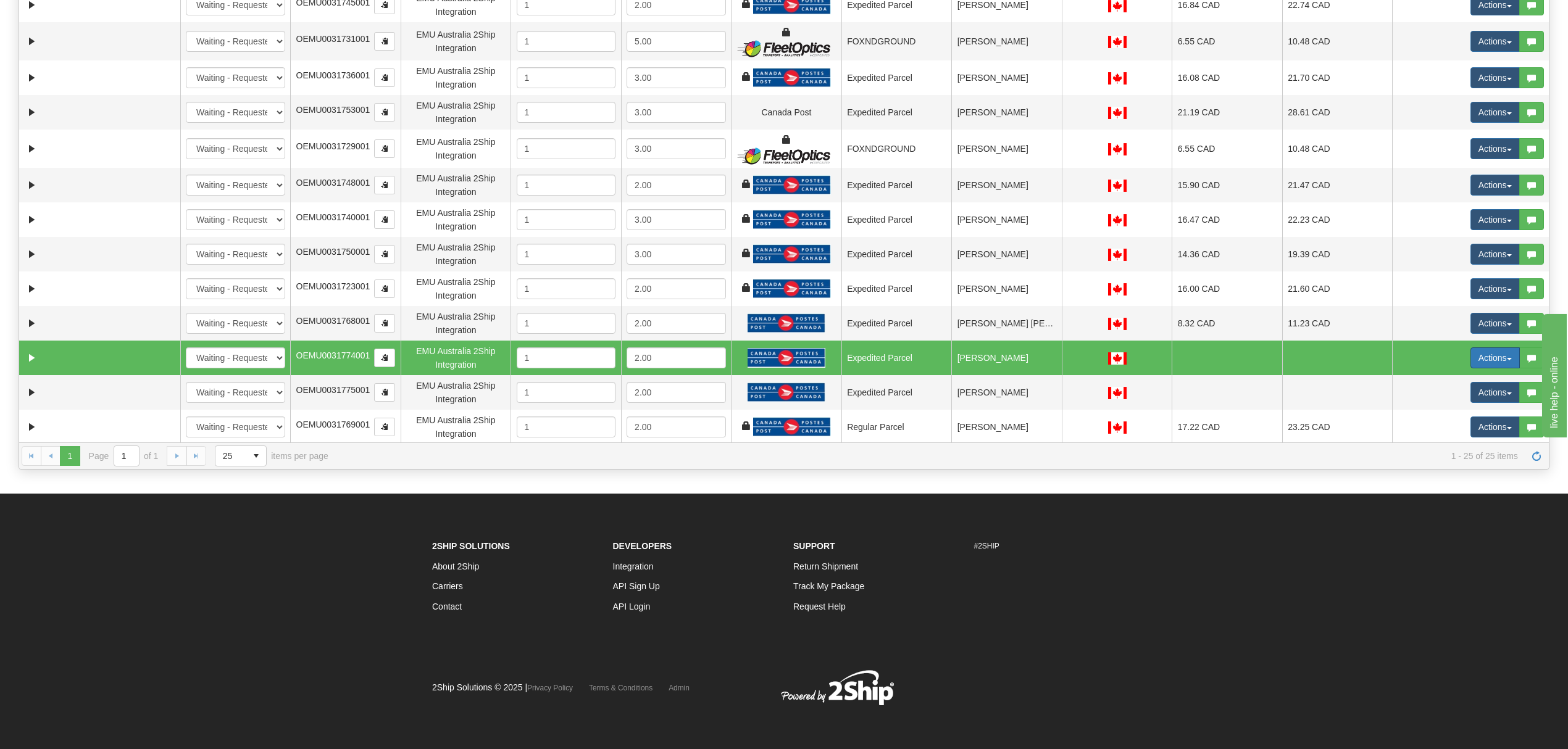
click at [1485, 356] on button "Actions" at bounding box center [1495, 357] width 49 height 21
click at [1437, 417] on span "Rate All Services" at bounding box center [1470, 413] width 74 height 10
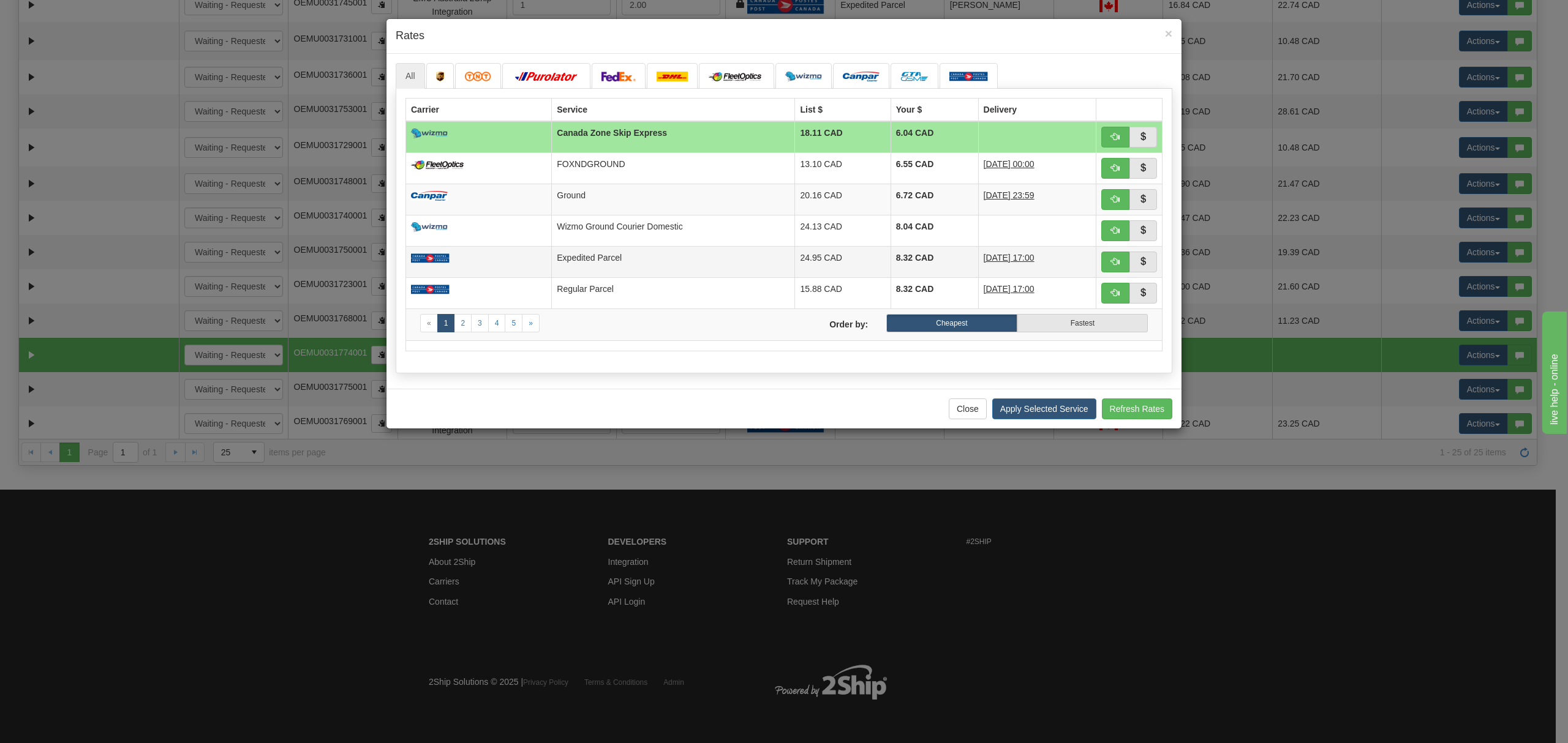
click at [680, 263] on td "Expedited Parcel" at bounding box center [673, 262] width 243 height 31
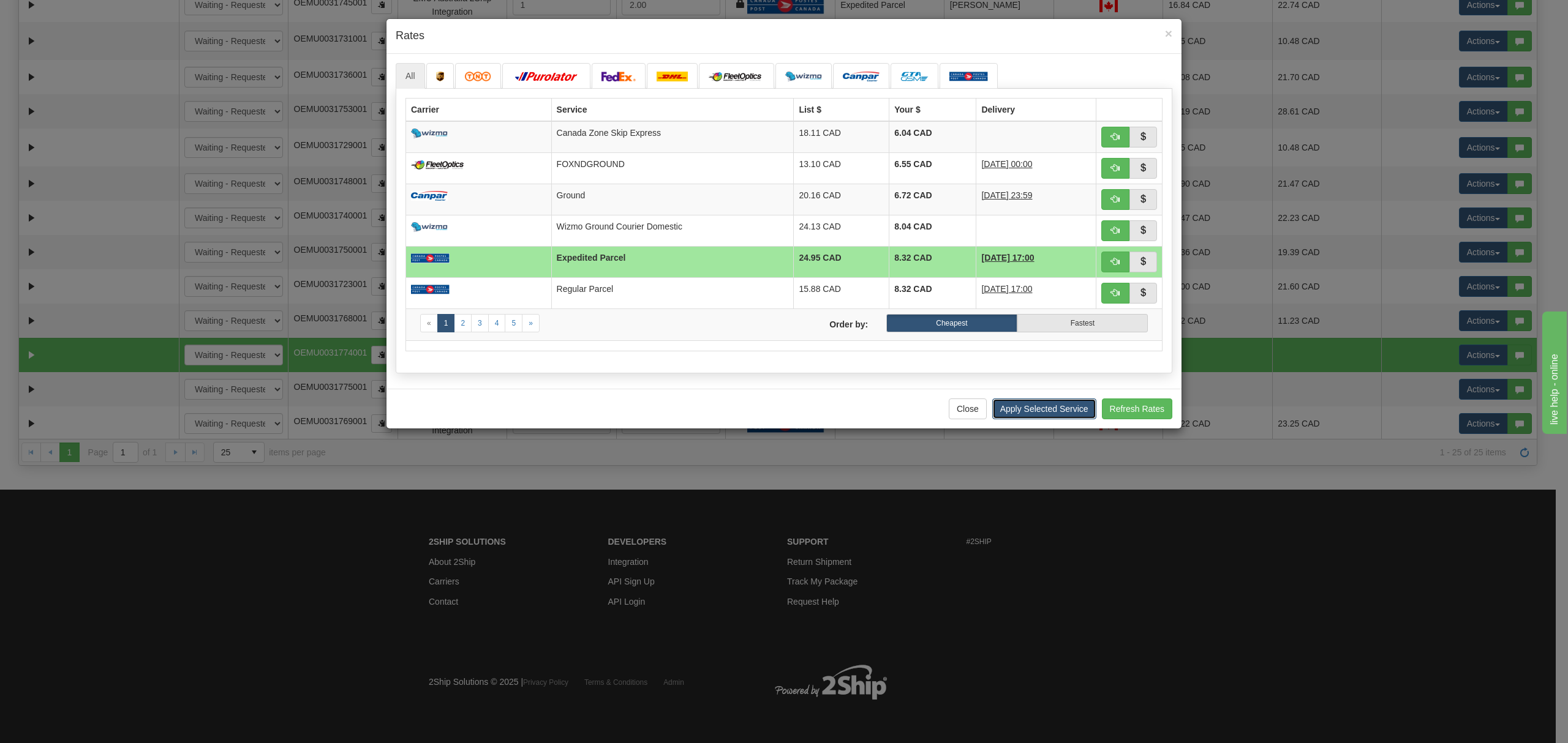
click at [1035, 411] on button "Apply Selected Service" at bounding box center [1044, 408] width 104 height 21
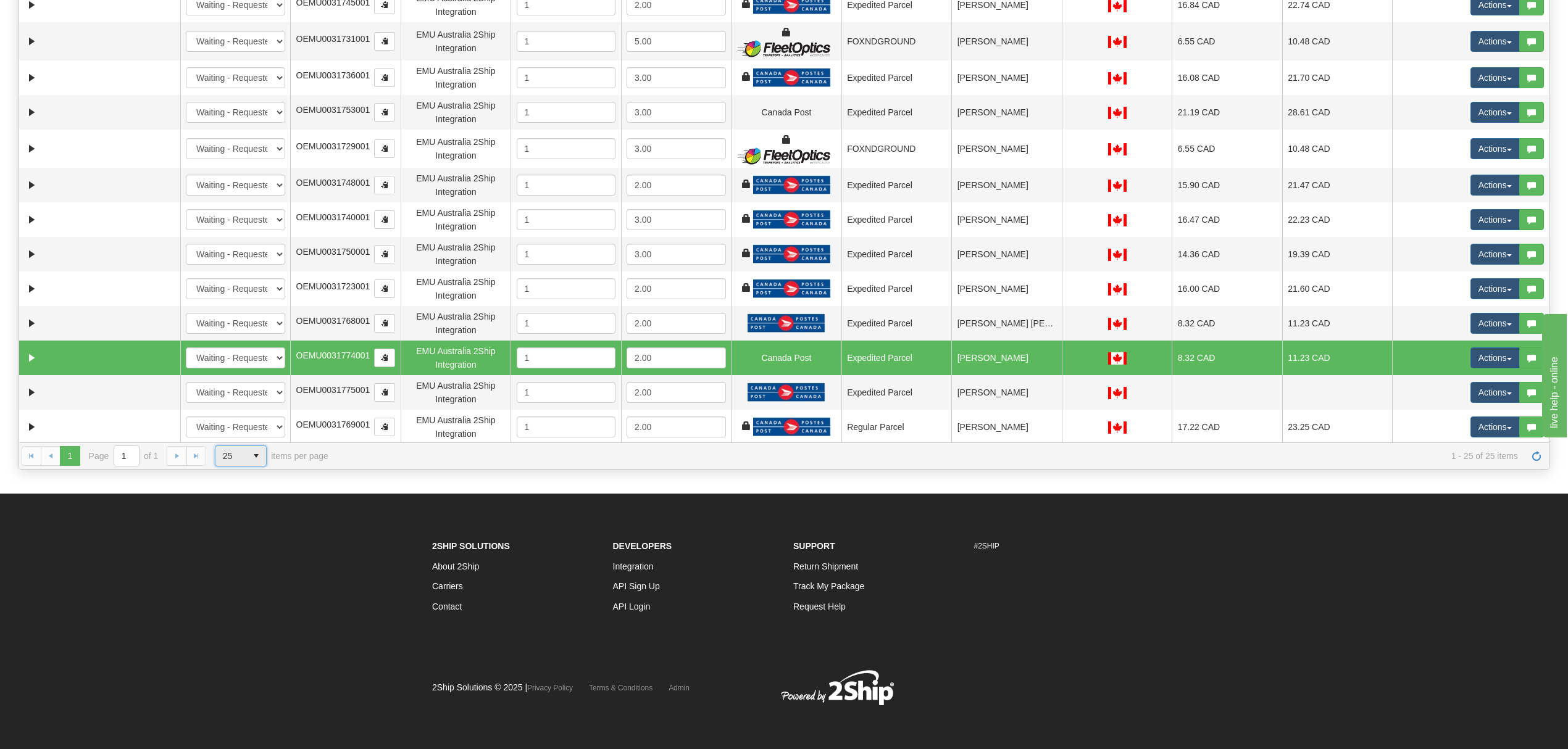
click at [233, 460] on span "25" at bounding box center [231, 456] width 16 height 13
click at [236, 508] on li "50" at bounding box center [241, 513] width 51 height 17
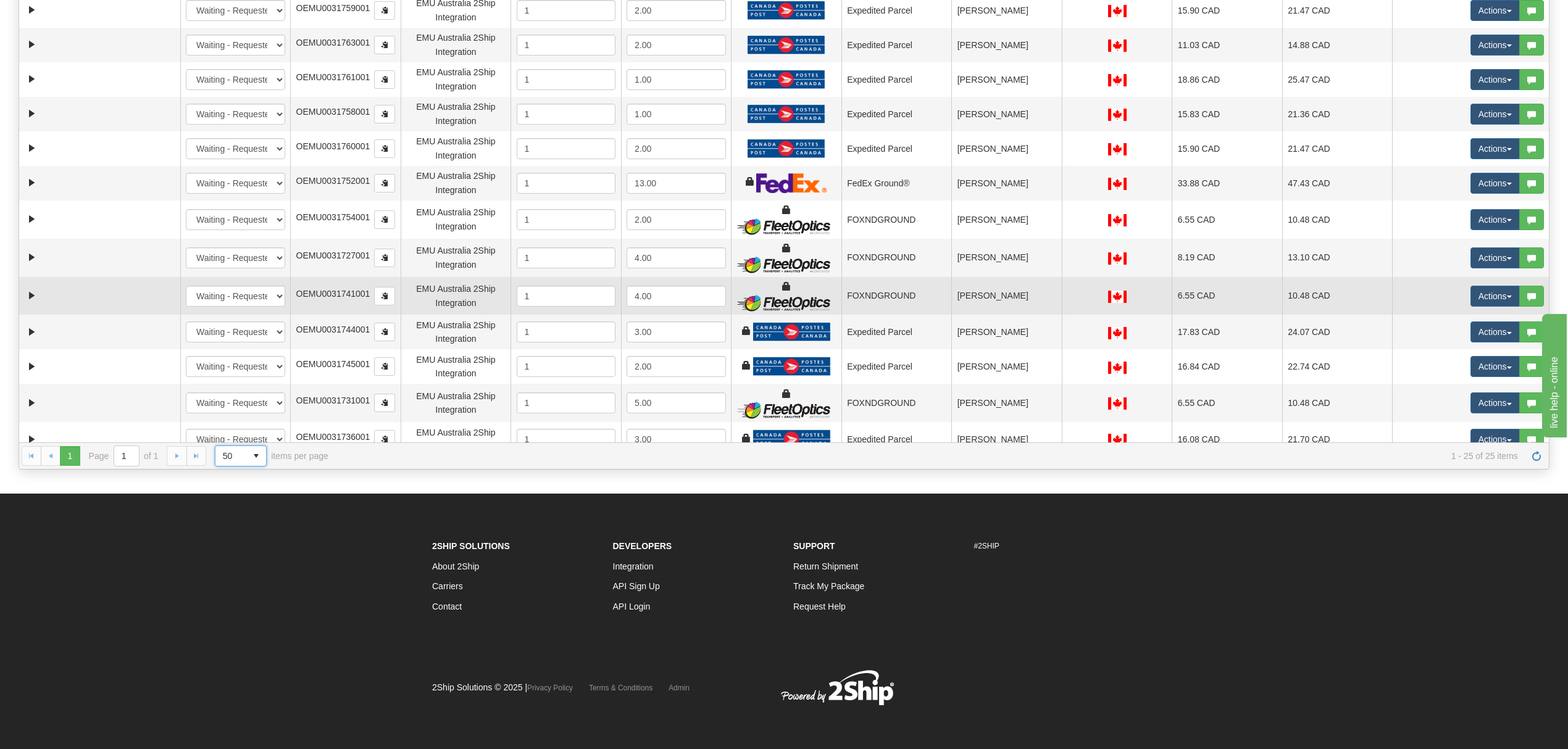
scroll to position [0, 0]
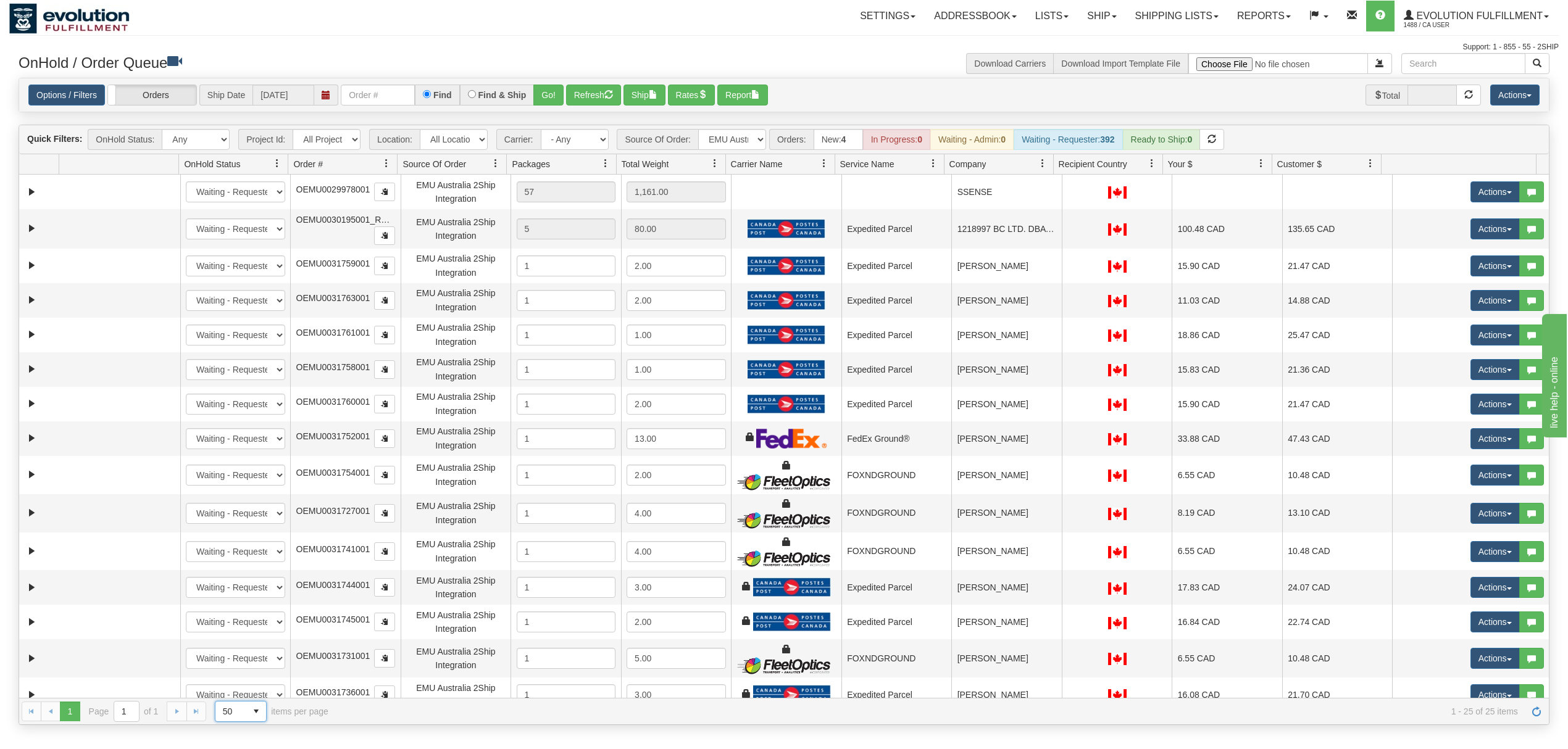
click at [1045, 163] on span at bounding box center [1042, 163] width 10 height 10
click at [1059, 200] on span "Sort Ascending" at bounding box center [1081, 193] width 98 height 34
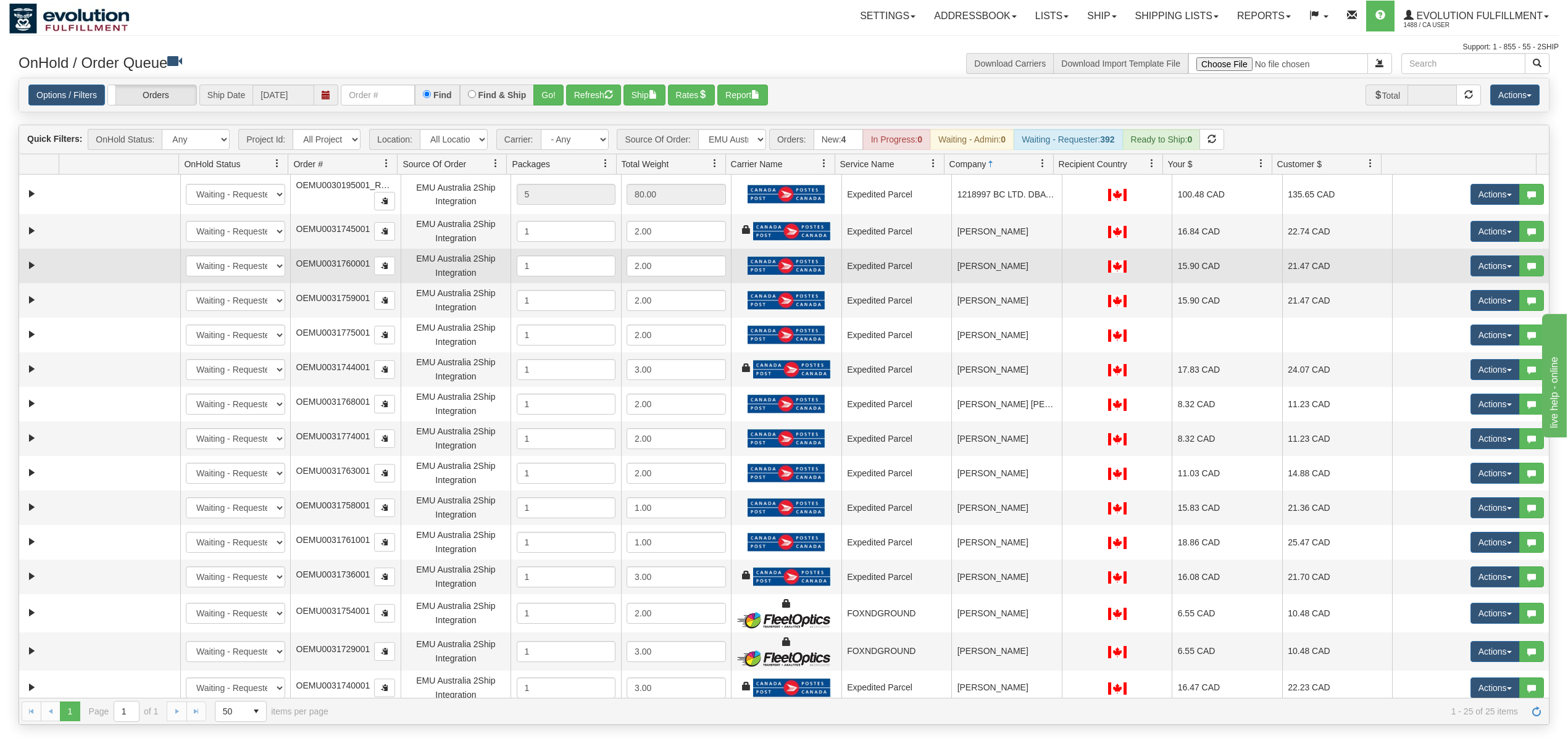
click at [1014, 264] on td "[PERSON_NAME]" at bounding box center [1007, 266] width 111 height 34
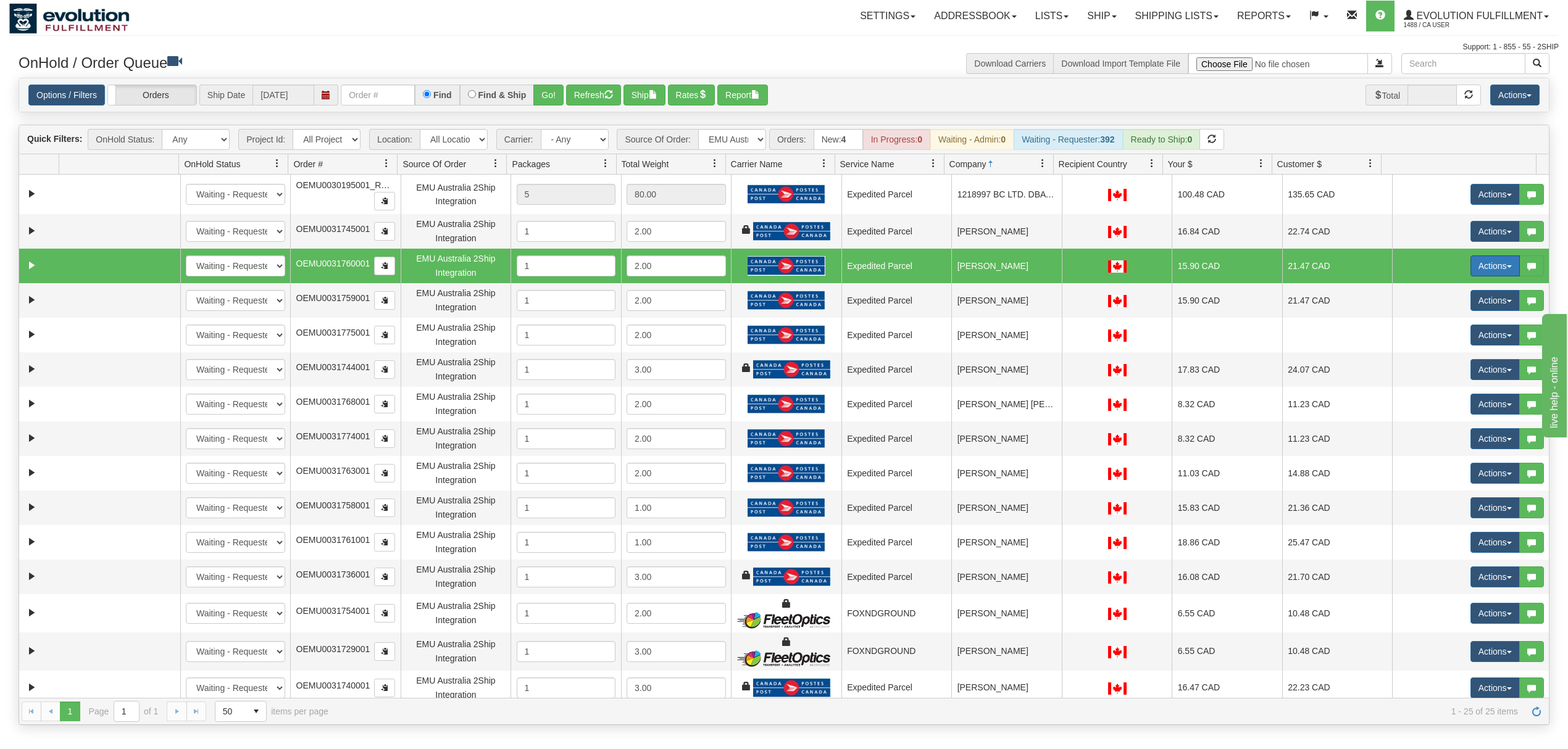
click at [1480, 259] on button "Actions" at bounding box center [1495, 266] width 49 height 21
click at [1433, 352] on span "Delete" at bounding box center [1449, 354] width 34 height 10
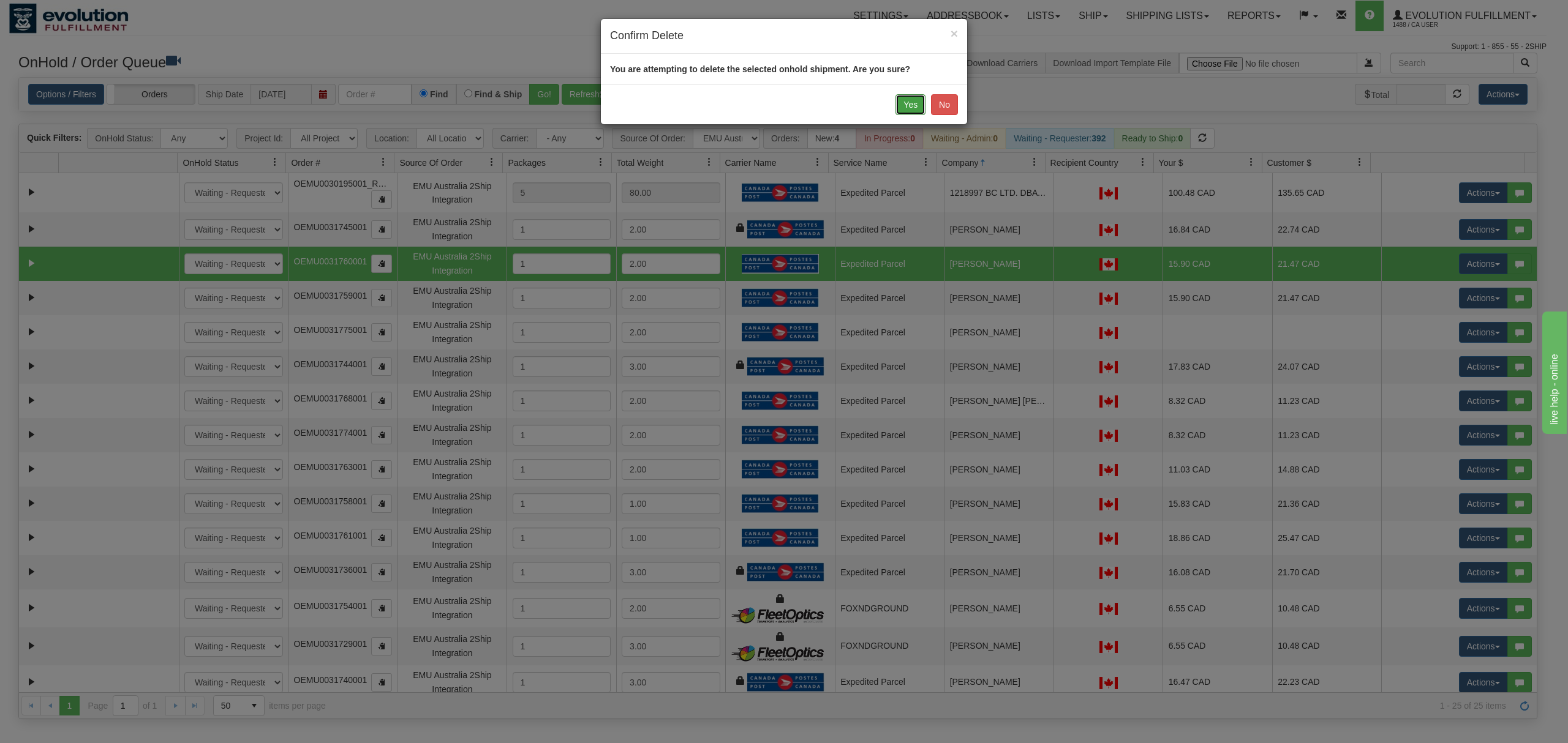
click at [917, 105] on button "Yes" at bounding box center [909, 104] width 30 height 21
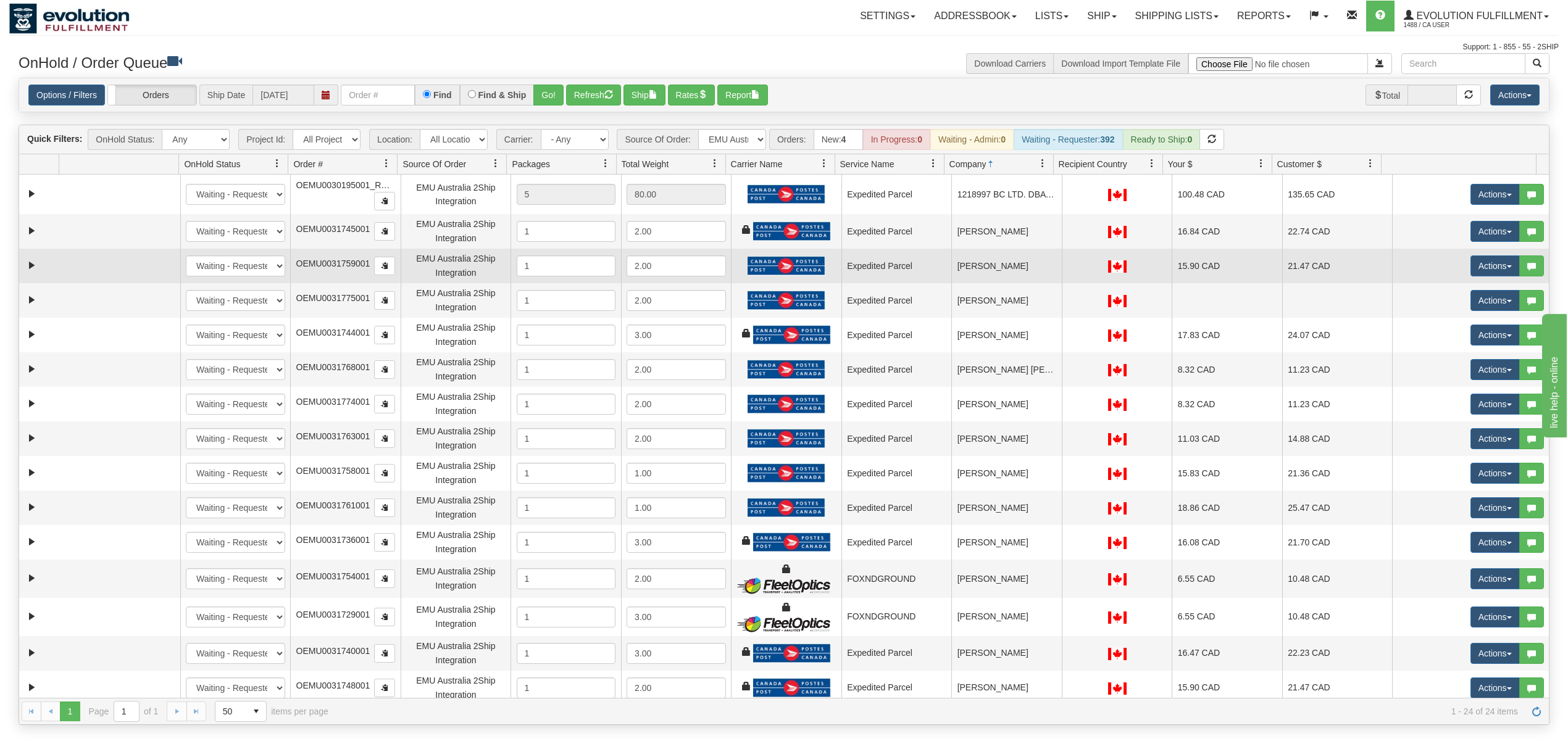
click at [959, 280] on td "[PERSON_NAME]" at bounding box center [1007, 266] width 111 height 34
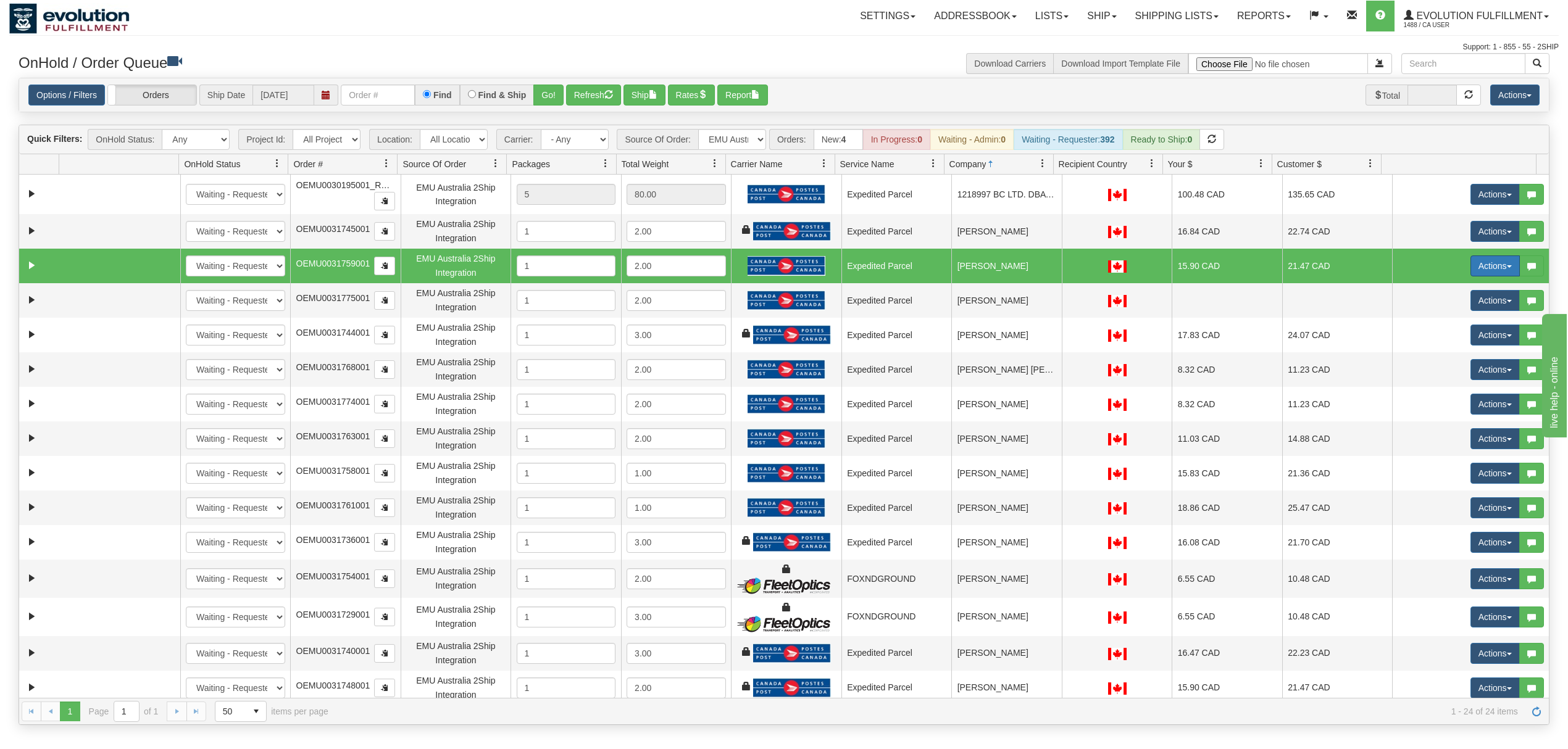
click at [1475, 266] on button "Actions" at bounding box center [1495, 266] width 49 height 21
click at [1432, 351] on link "Delete" at bounding box center [1469, 354] width 99 height 16
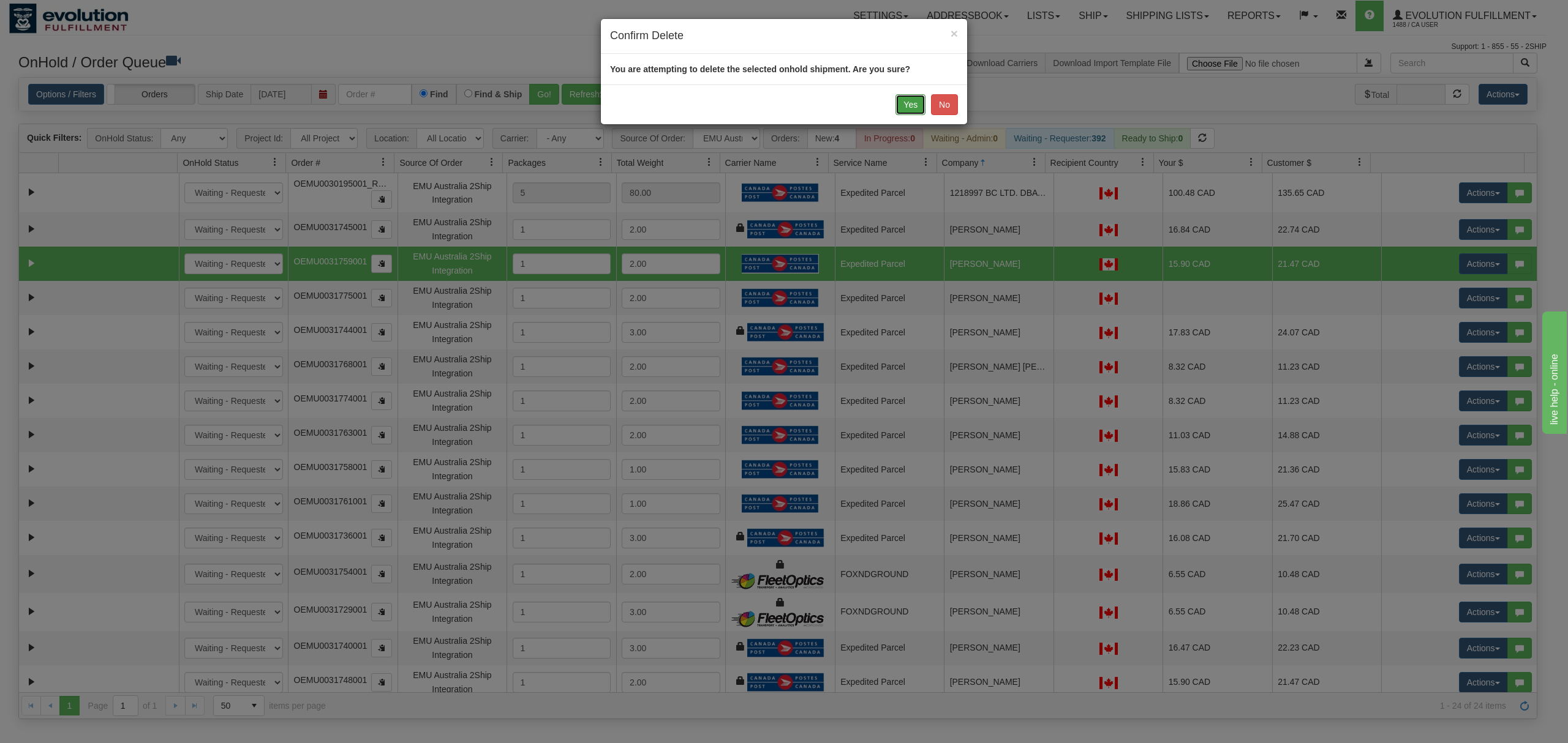
click at [912, 103] on button "Yes" at bounding box center [909, 104] width 30 height 21
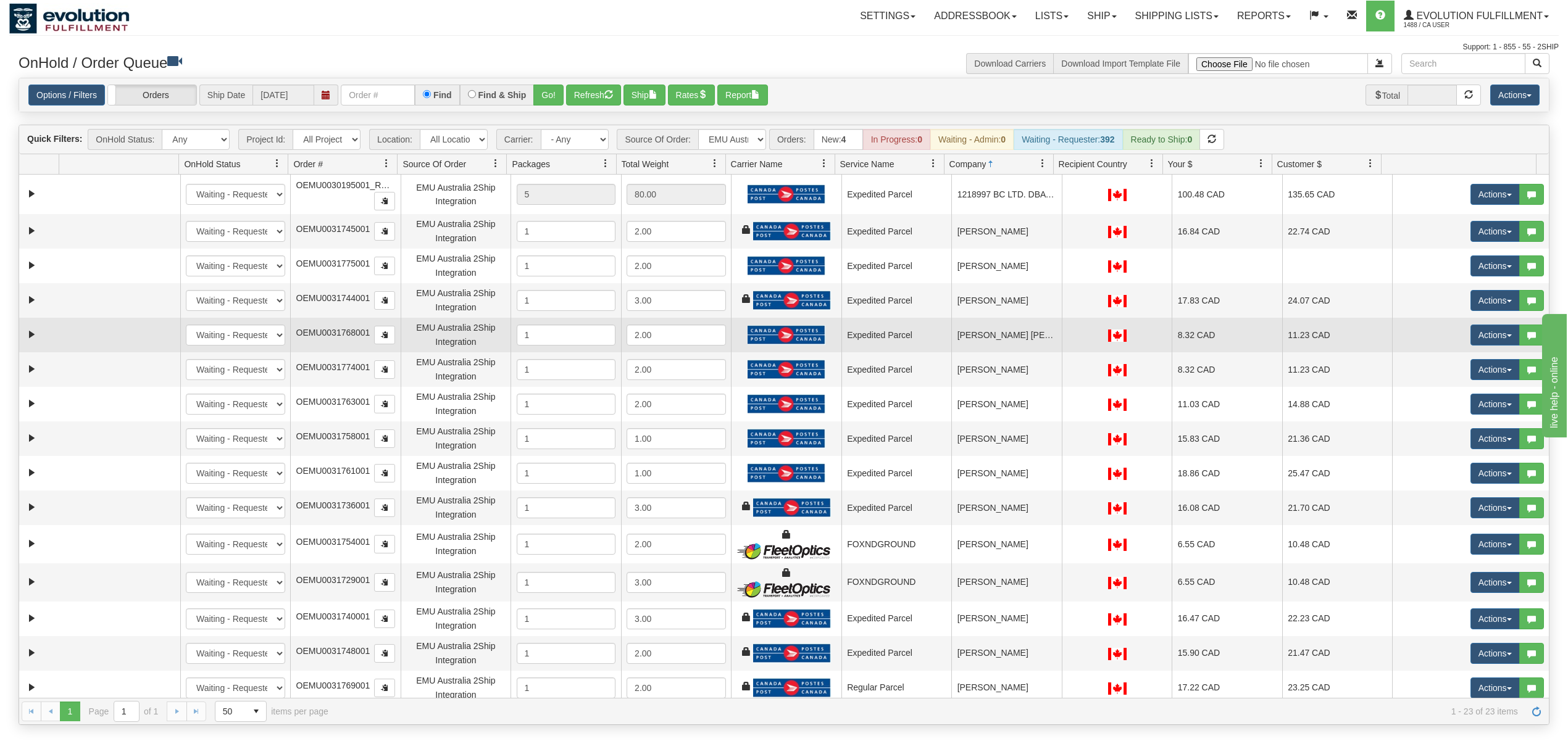
click at [966, 339] on td "[PERSON_NAME] [PERSON_NAME]" at bounding box center [1007, 336] width 111 height 34
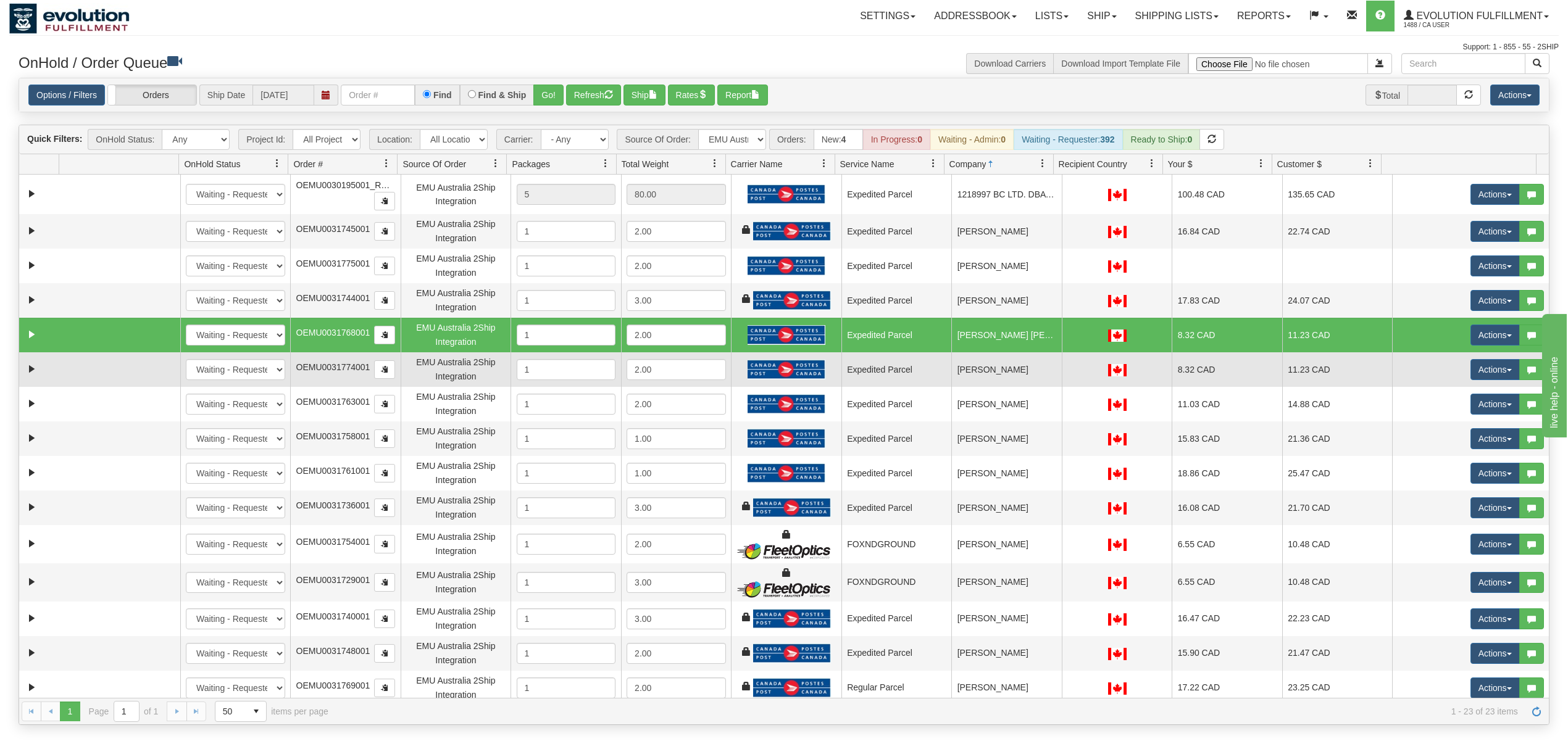
click at [976, 381] on td "[PERSON_NAME]" at bounding box center [1007, 370] width 111 height 34
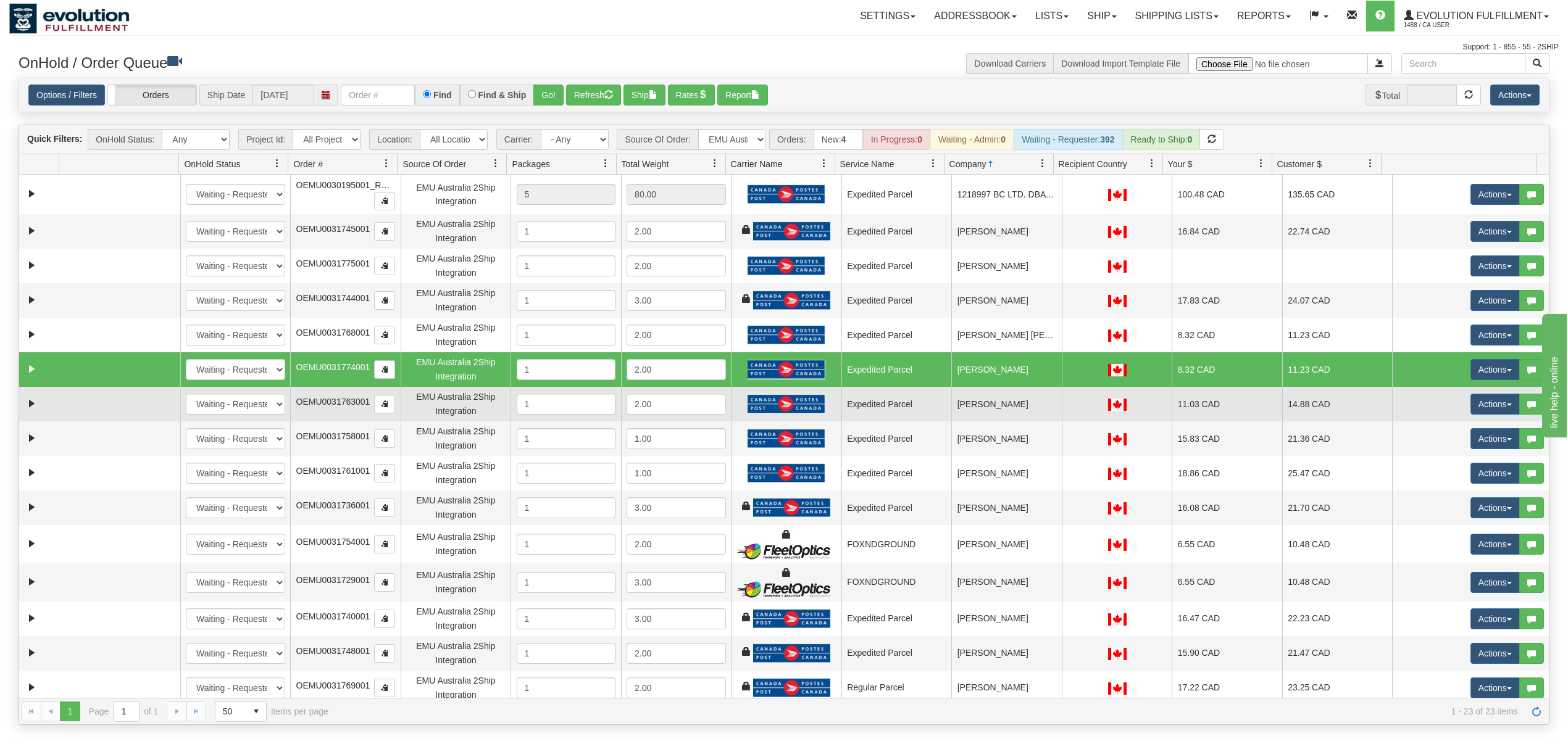
click at [1012, 413] on td "[PERSON_NAME]" at bounding box center [1007, 404] width 111 height 34
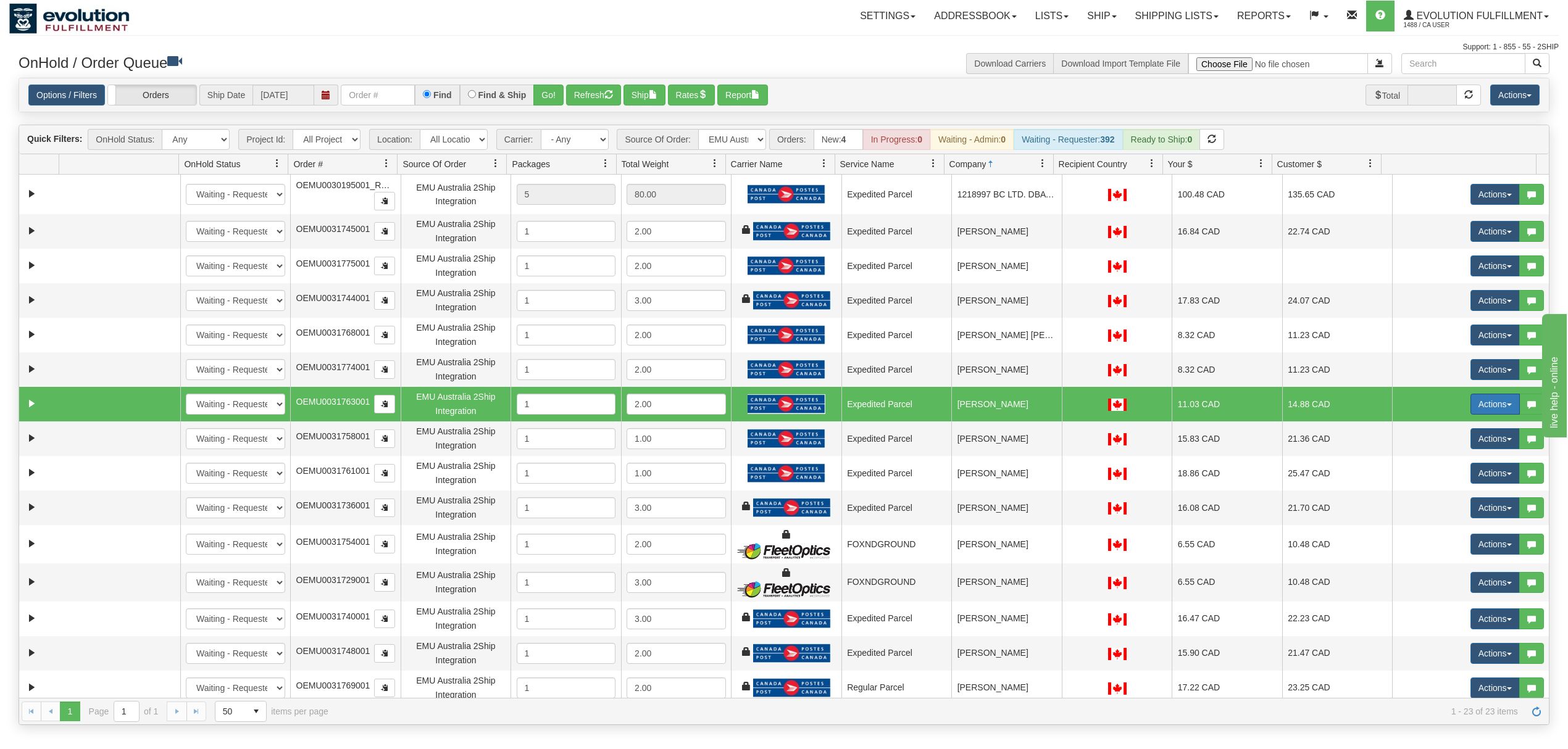
click at [1475, 402] on button "Actions" at bounding box center [1495, 404] width 49 height 21
click at [1433, 491] on span at bounding box center [1437, 491] width 9 height 9
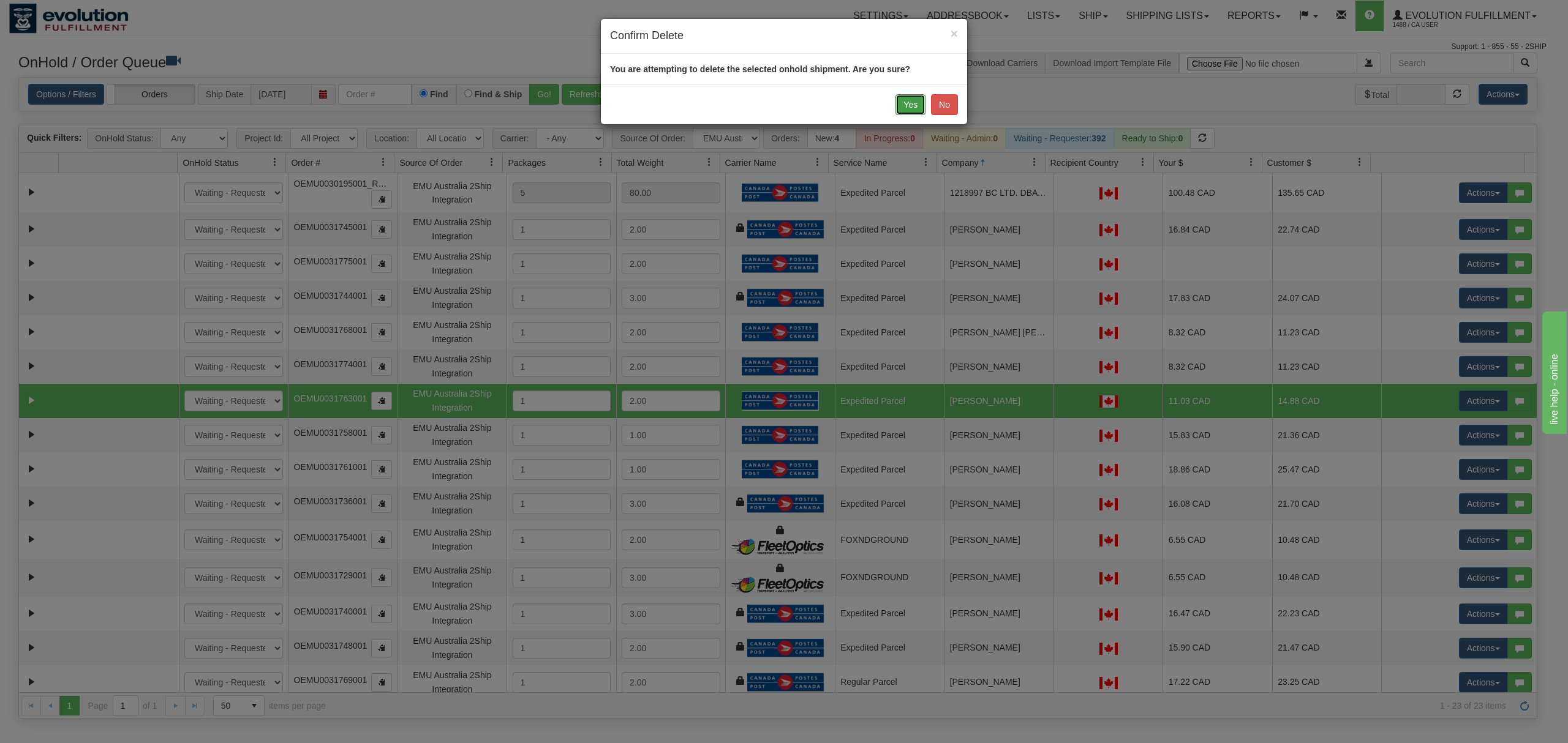
click at [914, 106] on button "Yes" at bounding box center [909, 104] width 30 height 21
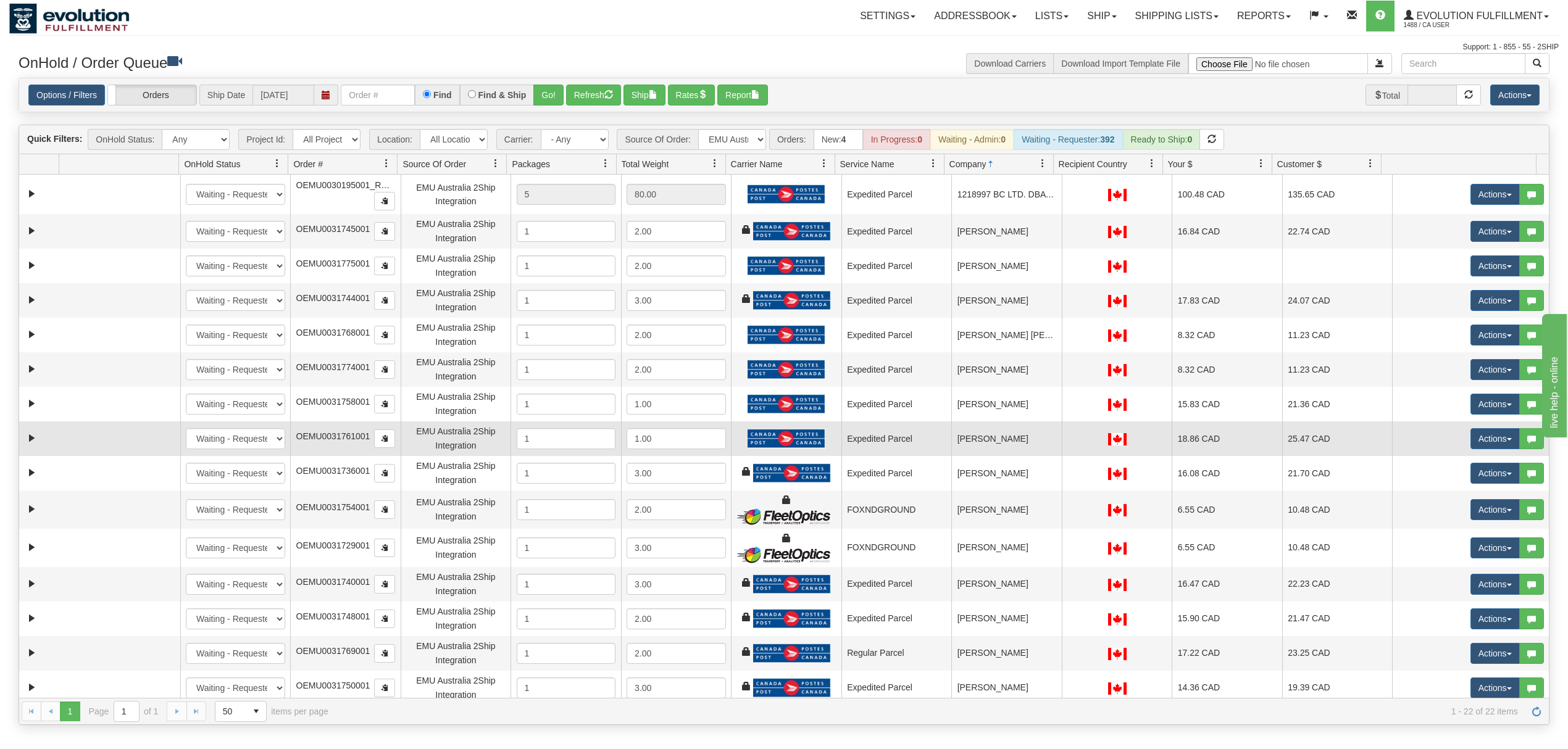
click at [997, 444] on td "[PERSON_NAME]" at bounding box center [1007, 439] width 111 height 34
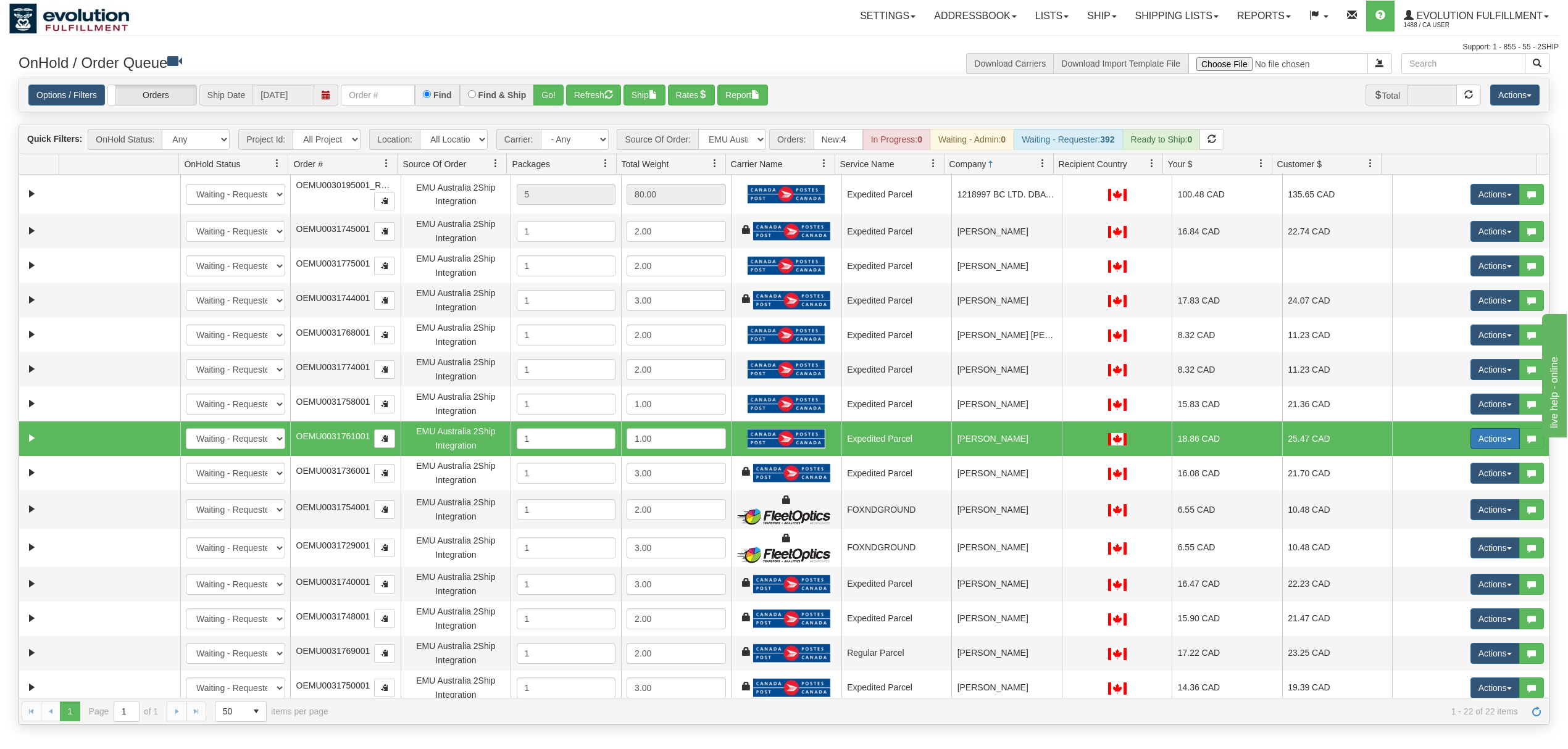
click at [1476, 437] on button "Actions" at bounding box center [1495, 438] width 49 height 21
click at [1433, 525] on span "Delete" at bounding box center [1449, 526] width 34 height 10
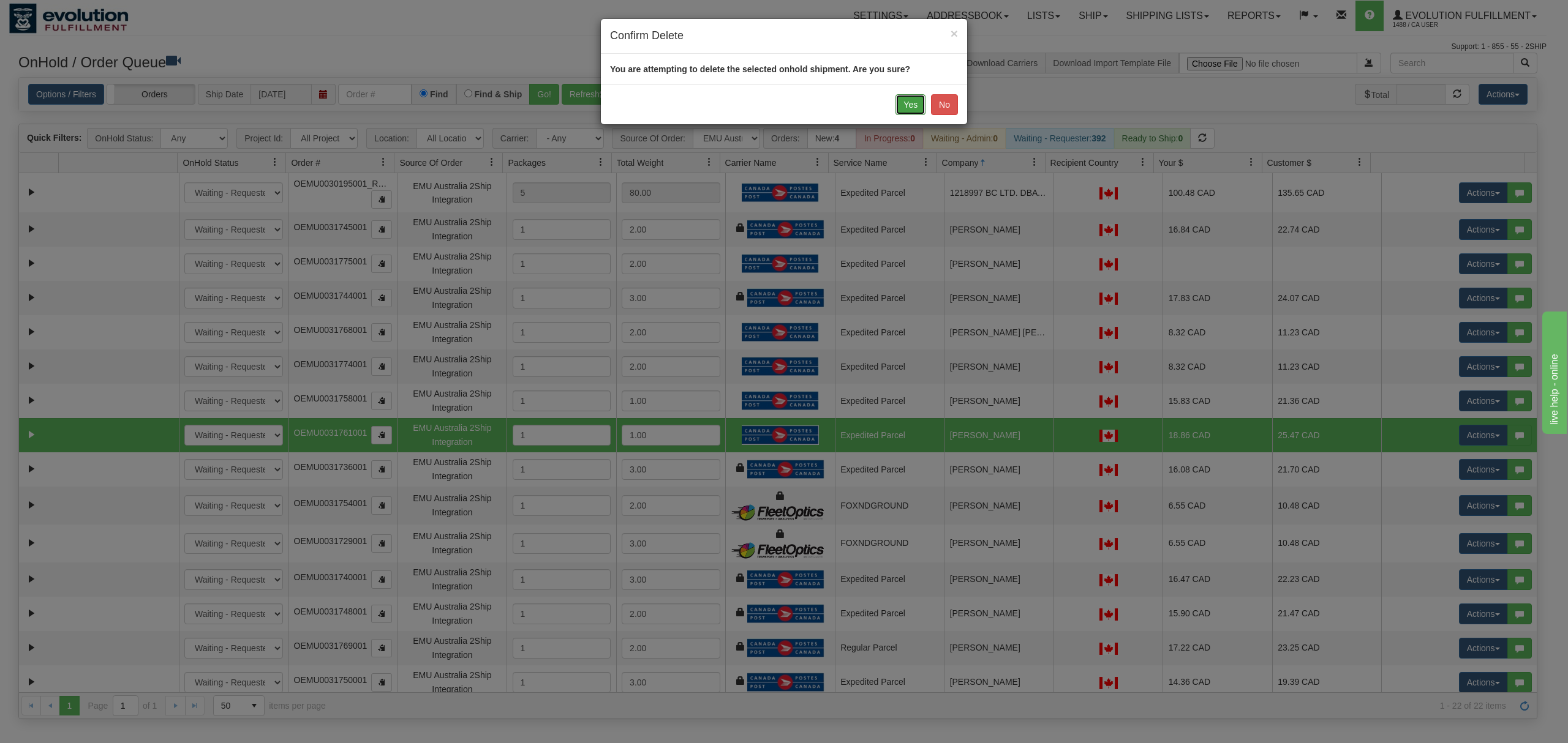
click at [898, 106] on button "Yes" at bounding box center [909, 104] width 30 height 21
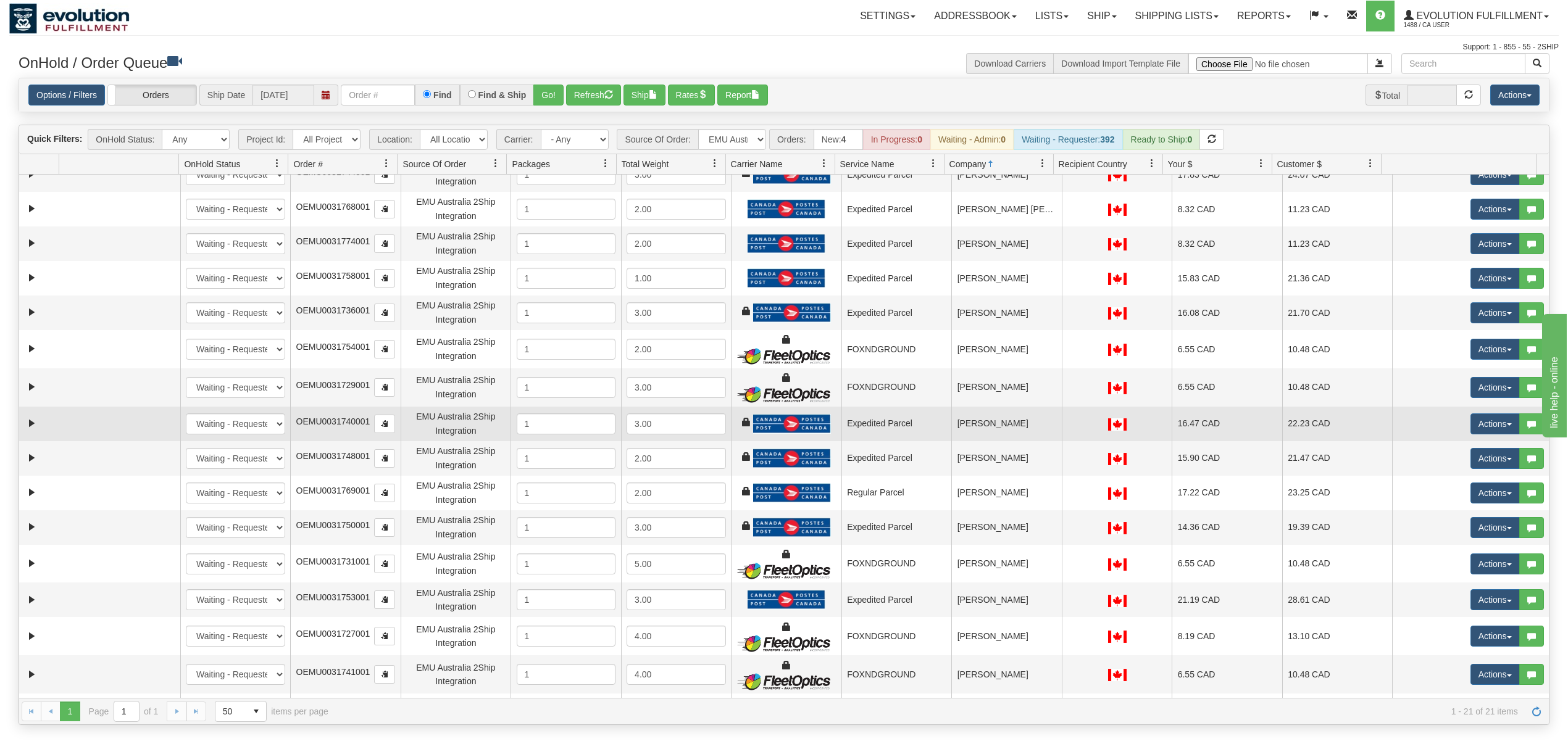
scroll to position [164, 0]
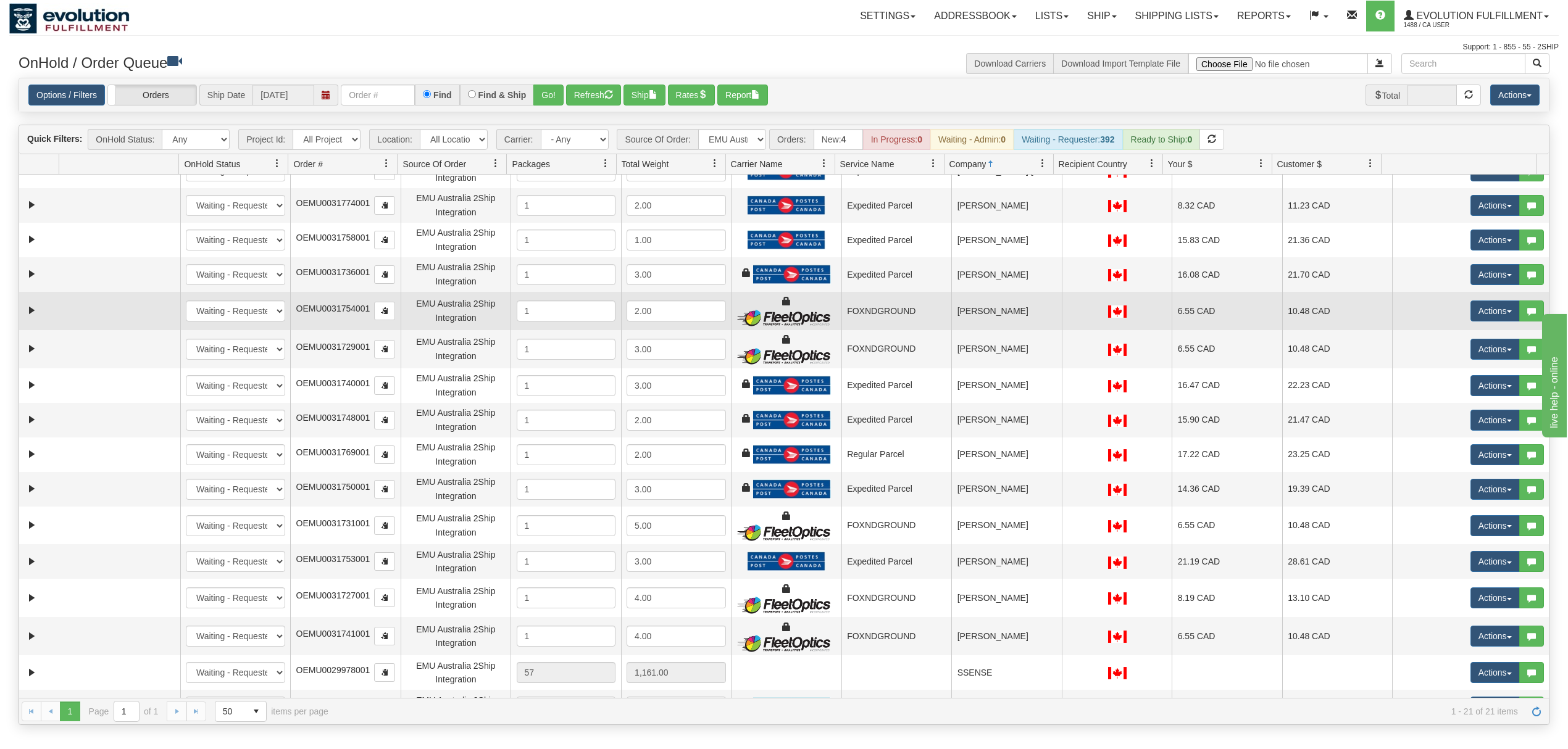
click at [1026, 304] on td "[PERSON_NAME]" at bounding box center [1007, 311] width 111 height 38
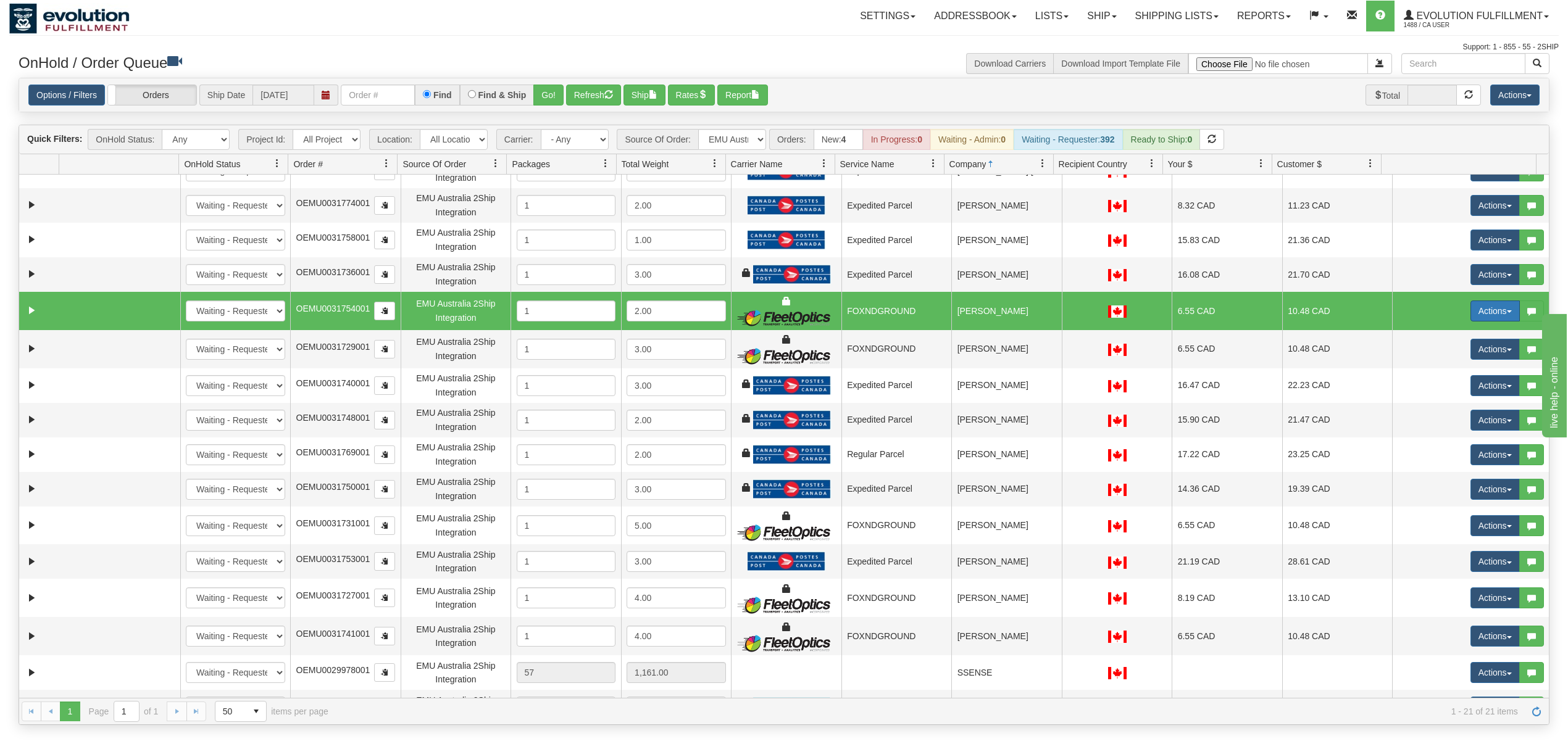
click at [1475, 312] on button "Actions" at bounding box center [1495, 311] width 49 height 21
click at [1430, 395] on link "Delete" at bounding box center [1469, 399] width 99 height 16
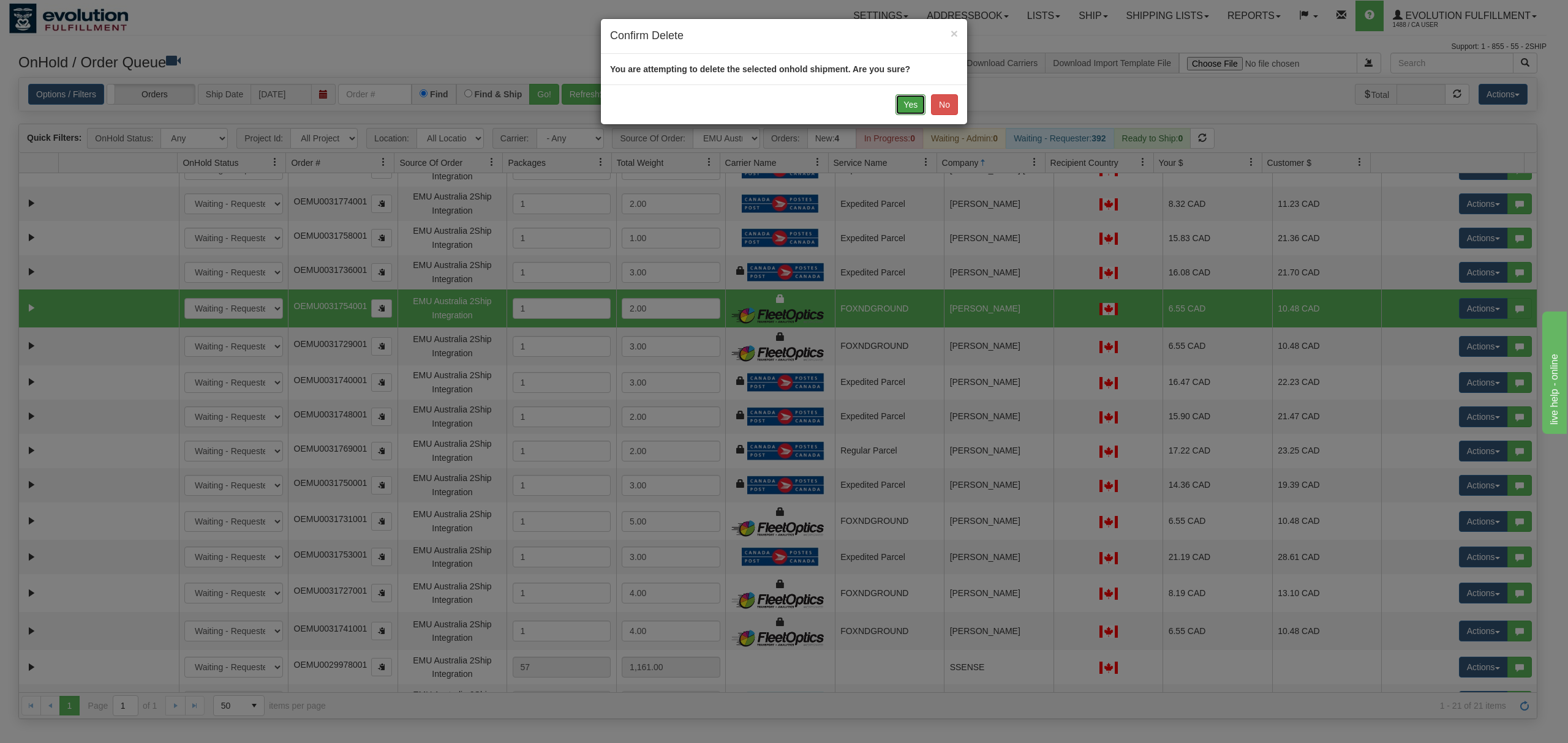
click at [914, 103] on button "Yes" at bounding box center [909, 104] width 30 height 21
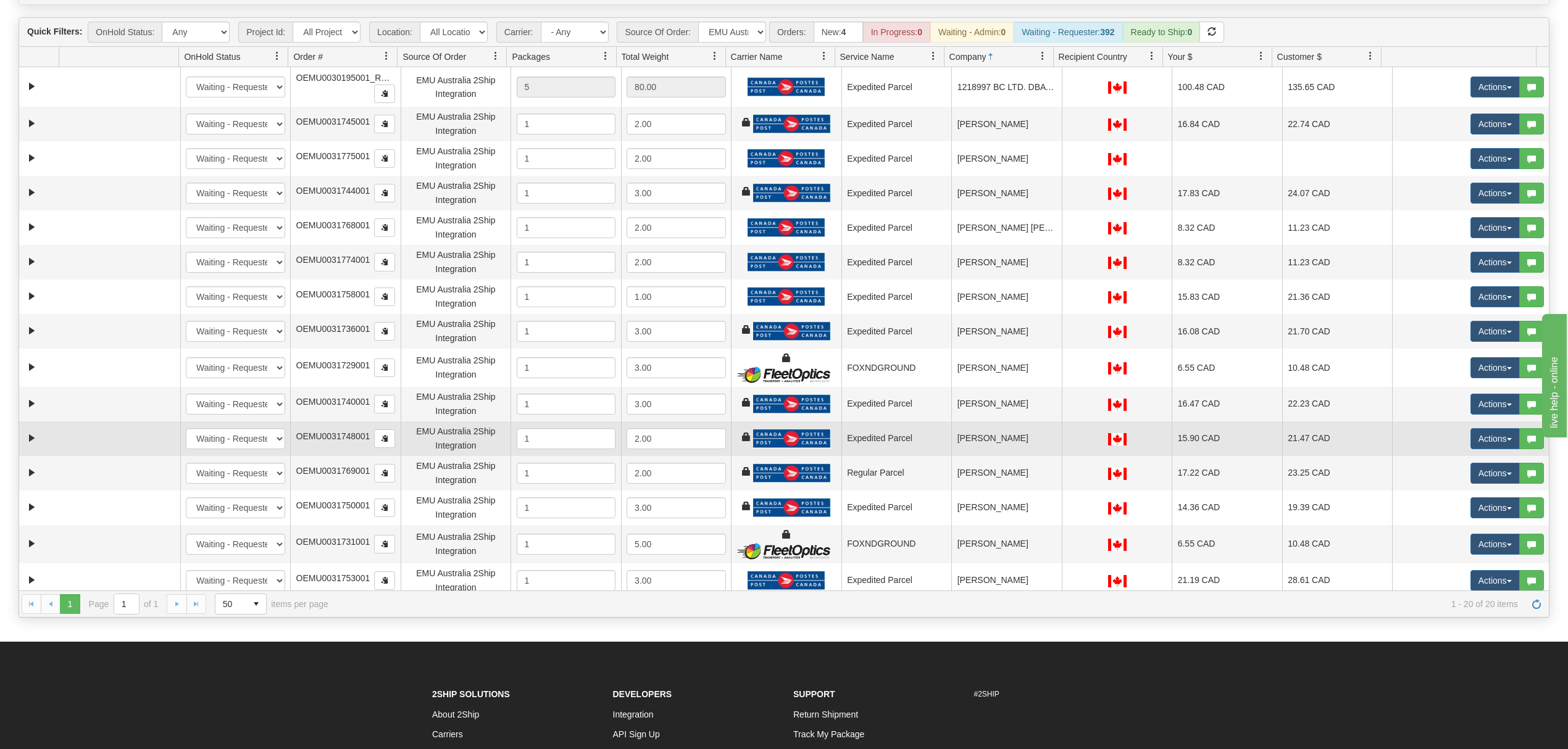
scroll to position [0, 0]
